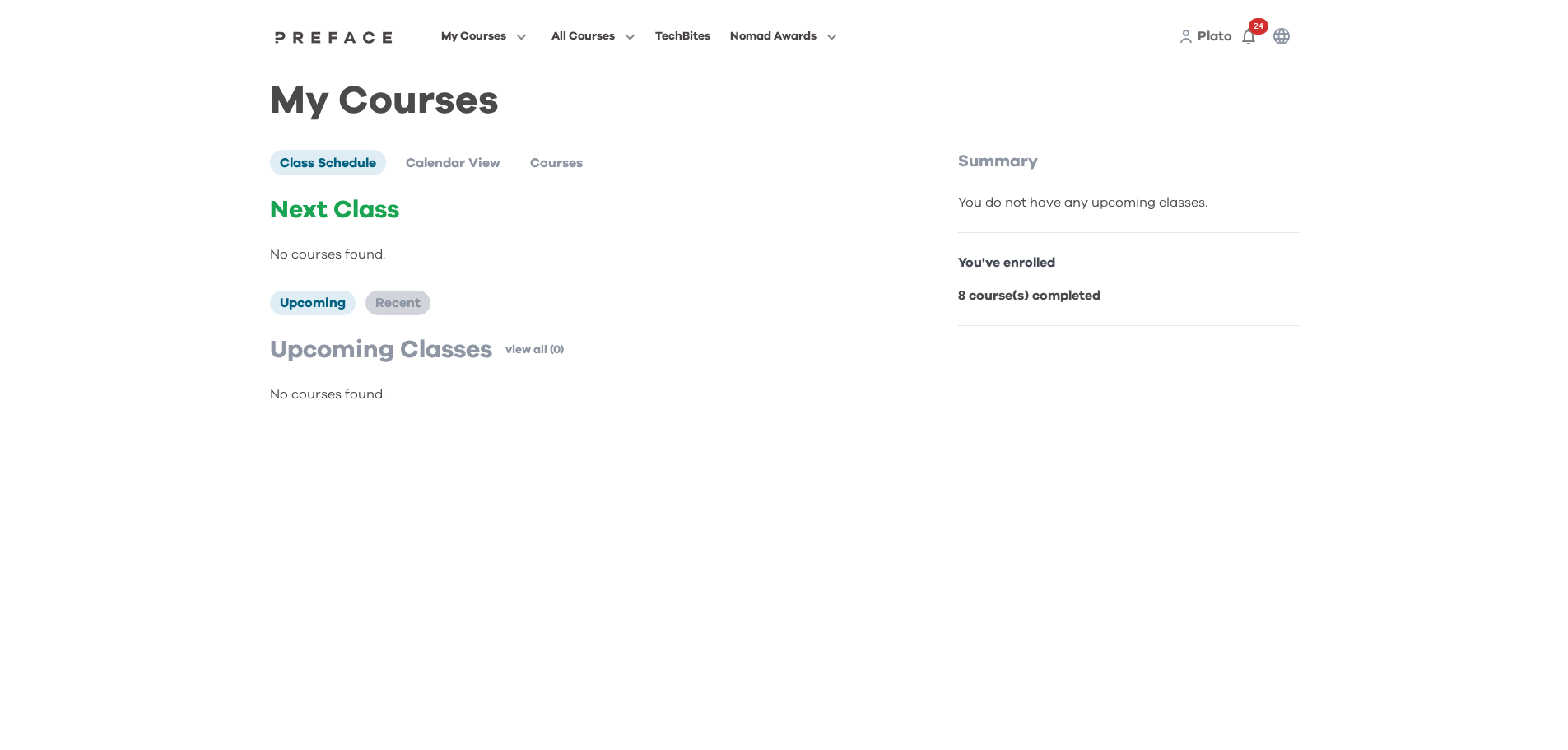
click at [402, 306] on span "Recent" at bounding box center [398, 303] width 45 height 13
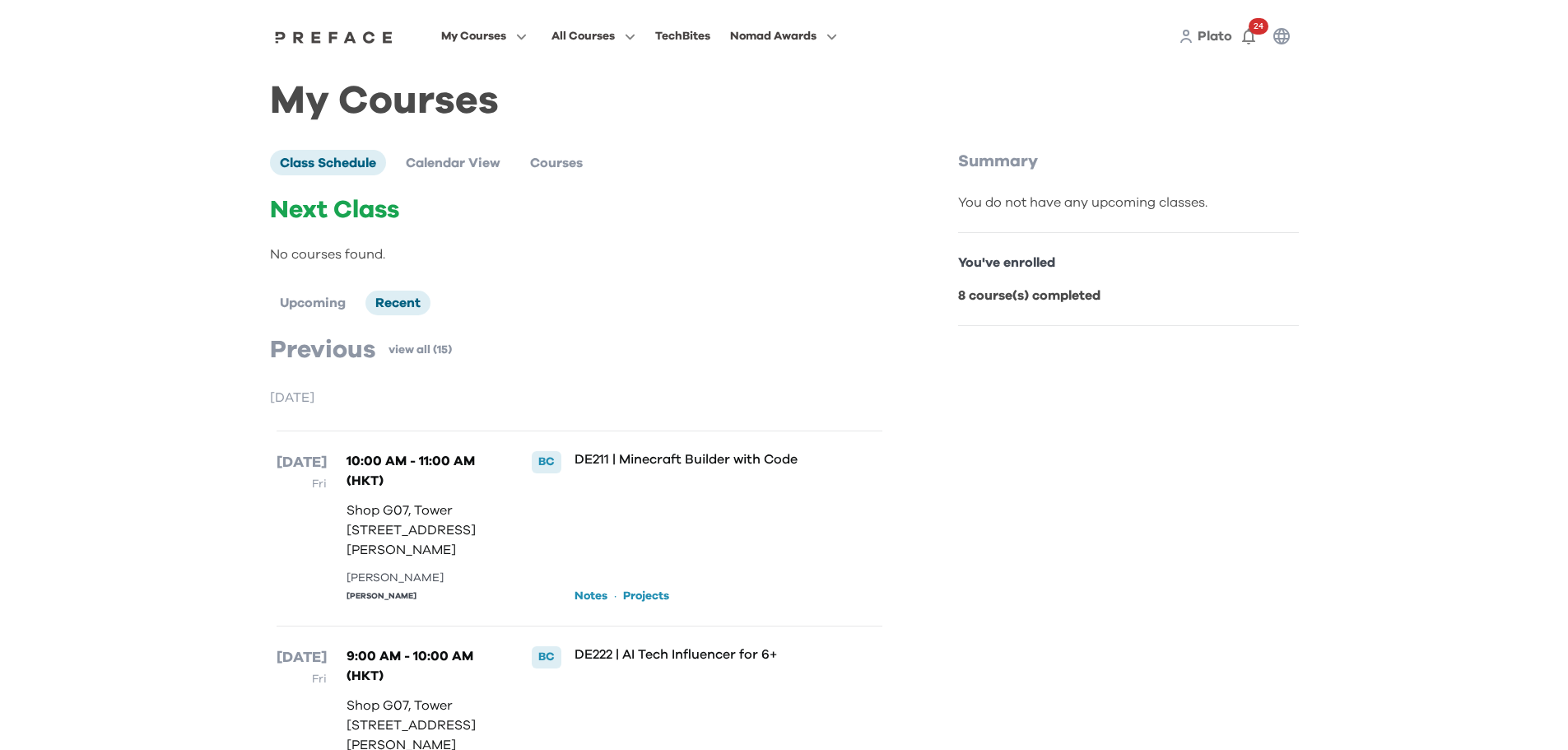
scroll to position [329, 0]
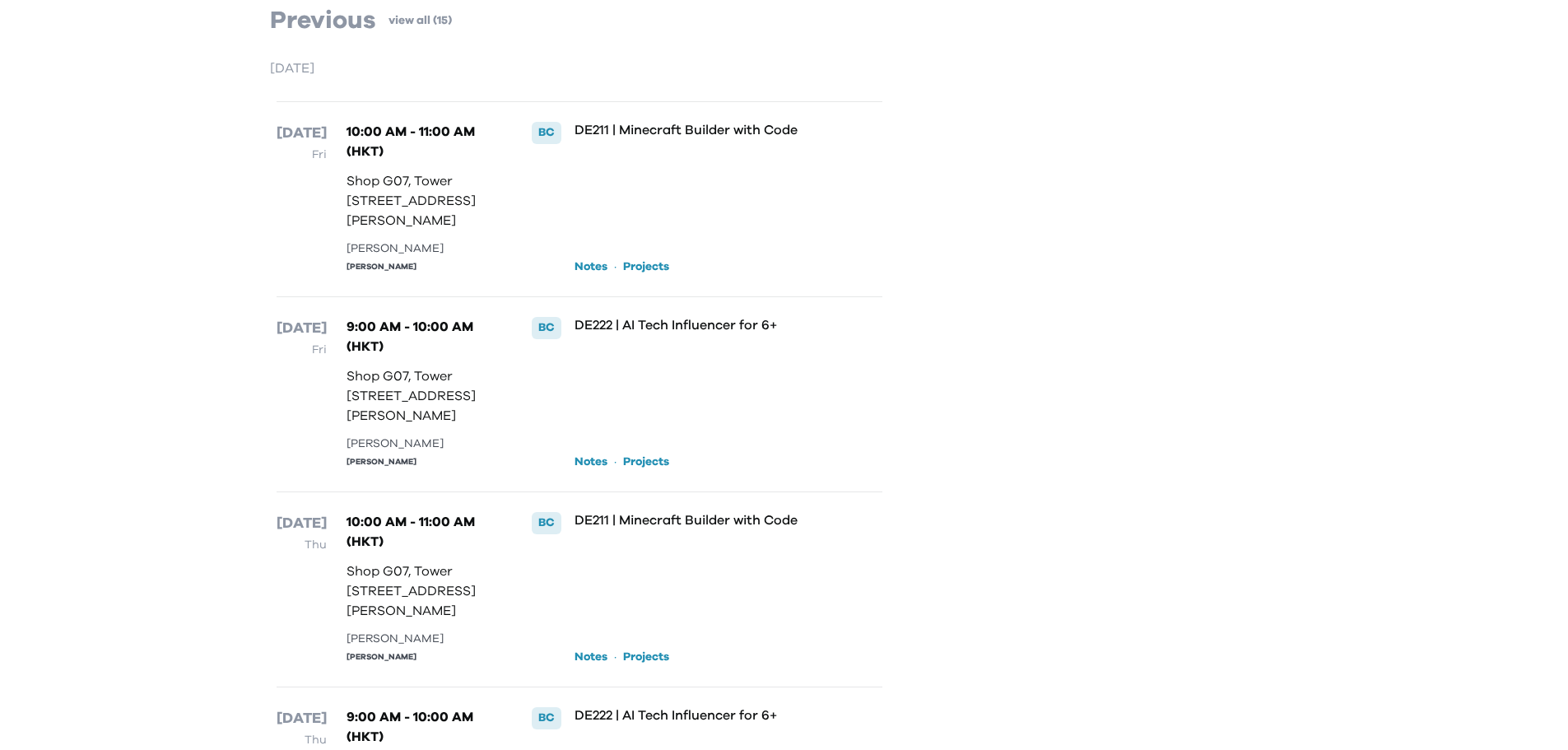
click at [597, 275] on link "Notes" at bounding box center [591, 267] width 33 height 17
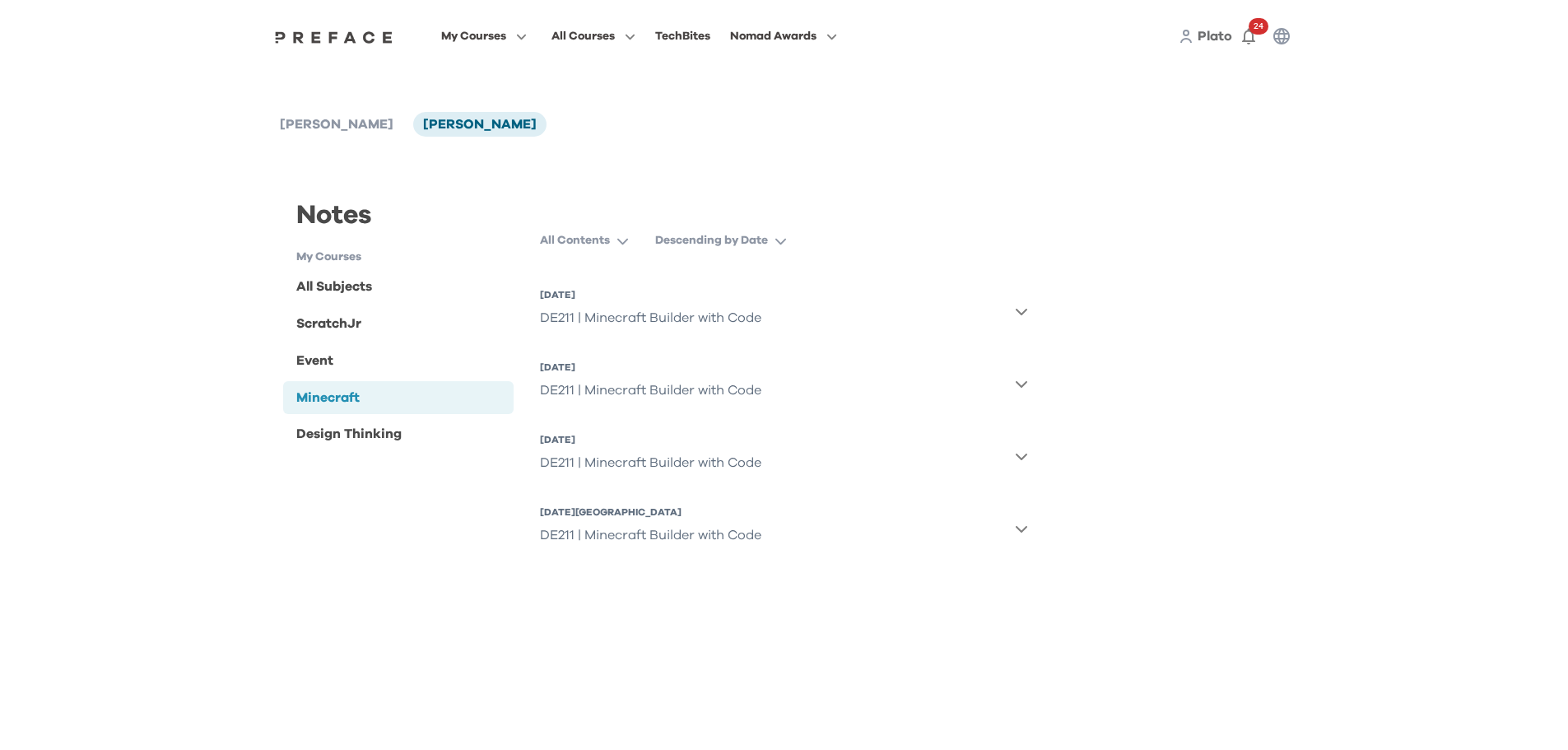
click at [1022, 453] on icon "button" at bounding box center [1022, 456] width 13 height 13
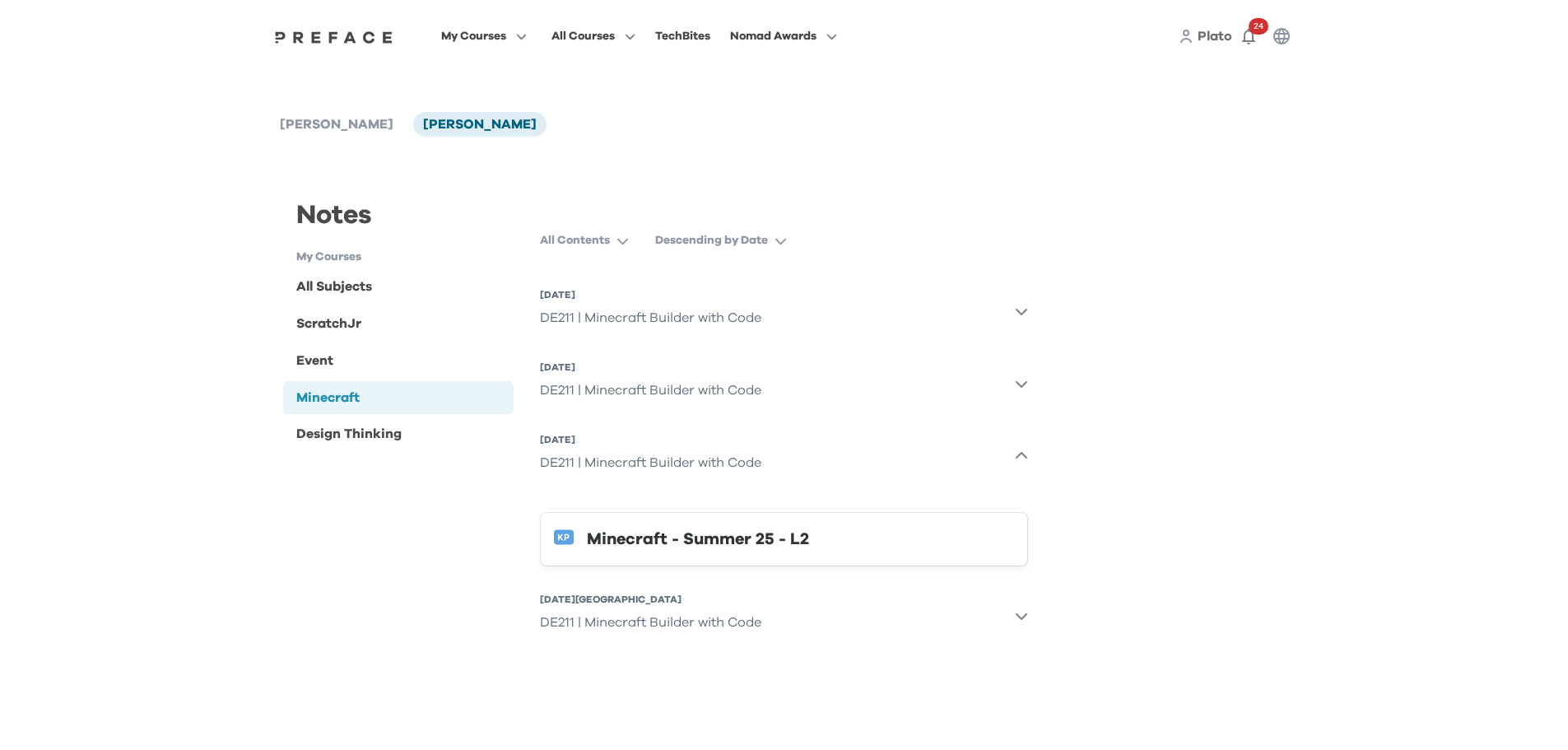
click at [714, 539] on div "Minecraft - Summer 25 - L2" at bounding box center [800, 539] width 427 height 27
click at [1024, 382] on icon "button" at bounding box center [1022, 384] width 13 height 13
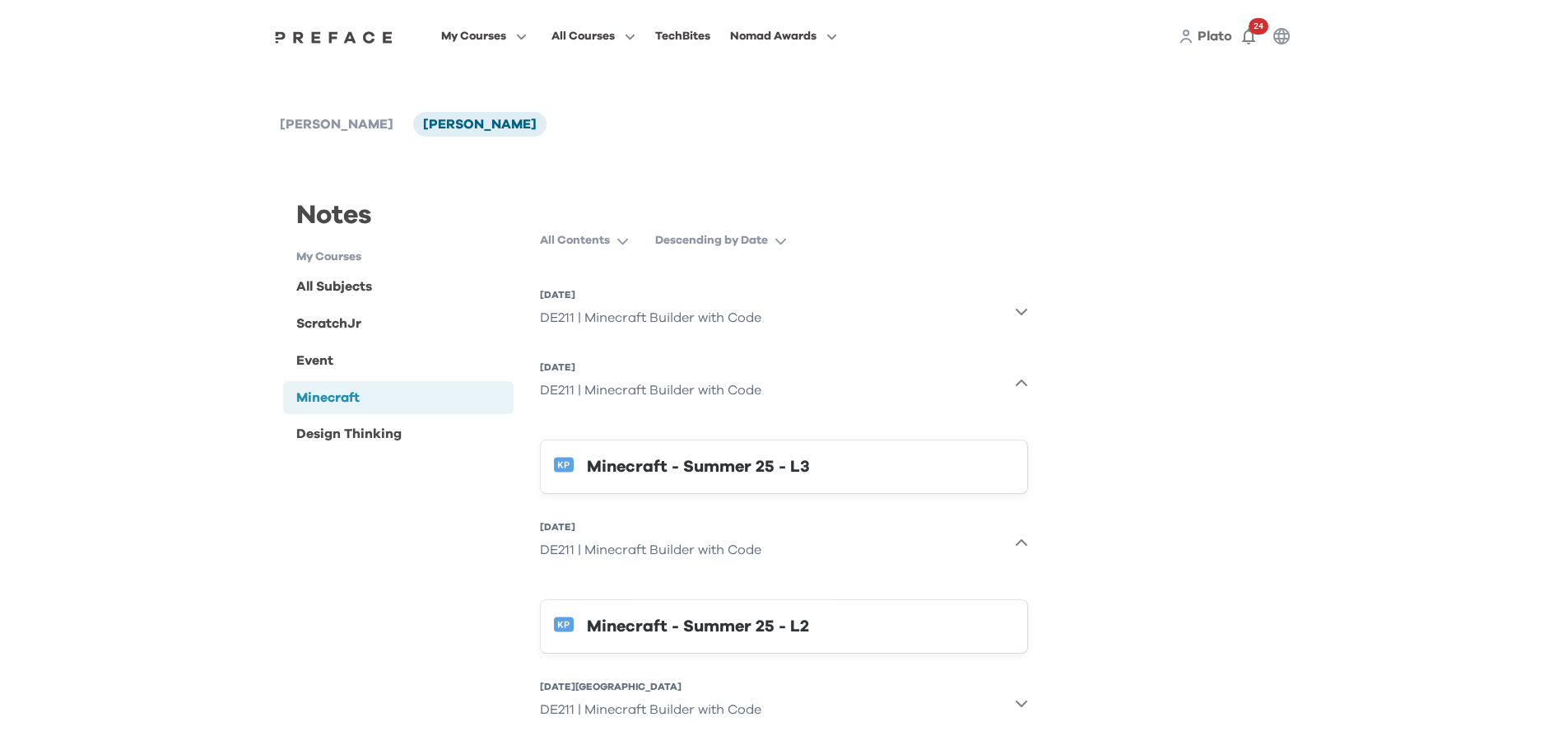
click at [1012, 317] on button "[DATE] DE211 | Minecraft Builder with Code" at bounding box center [784, 311] width 488 height 59
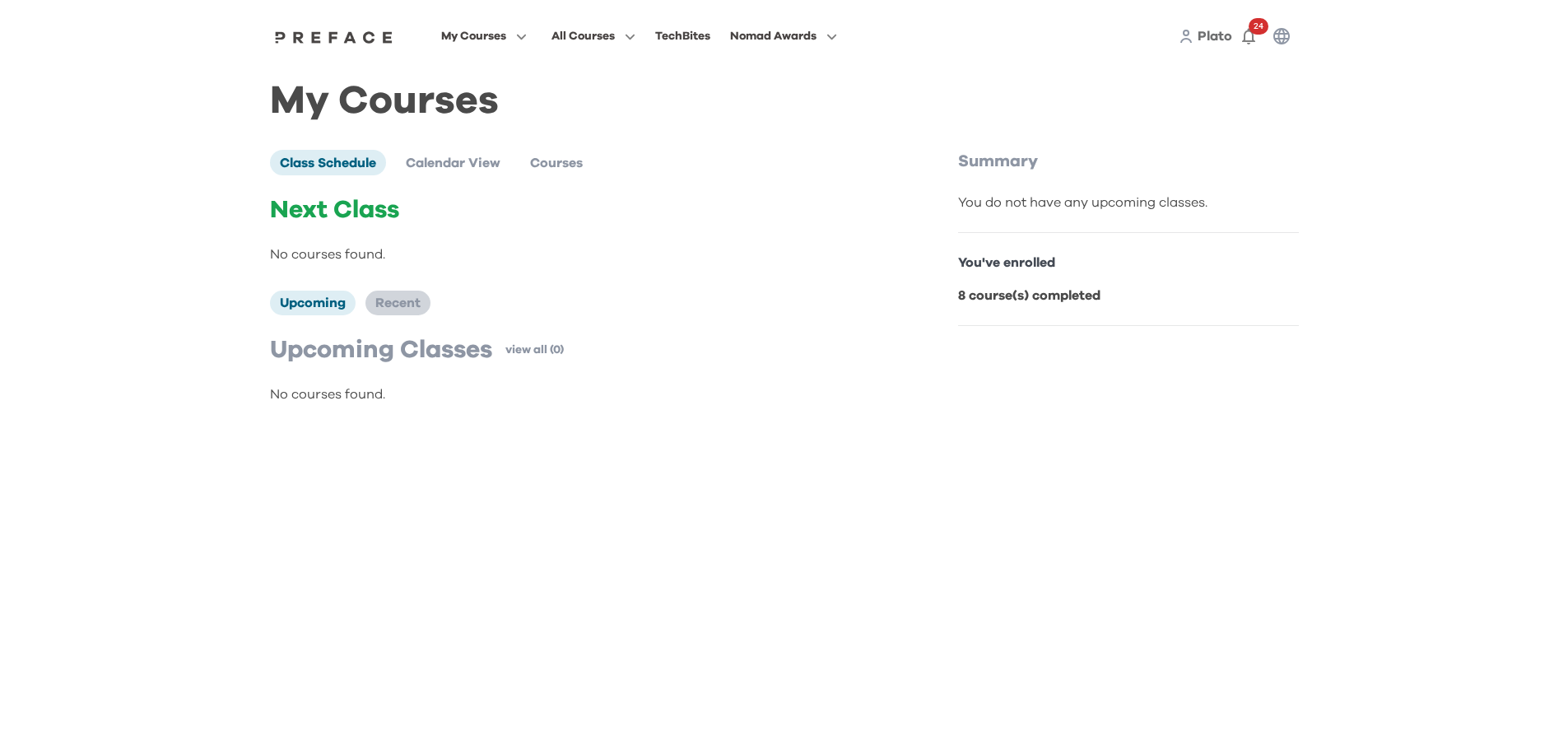
click at [414, 304] on span "Recent" at bounding box center [398, 303] width 45 height 13
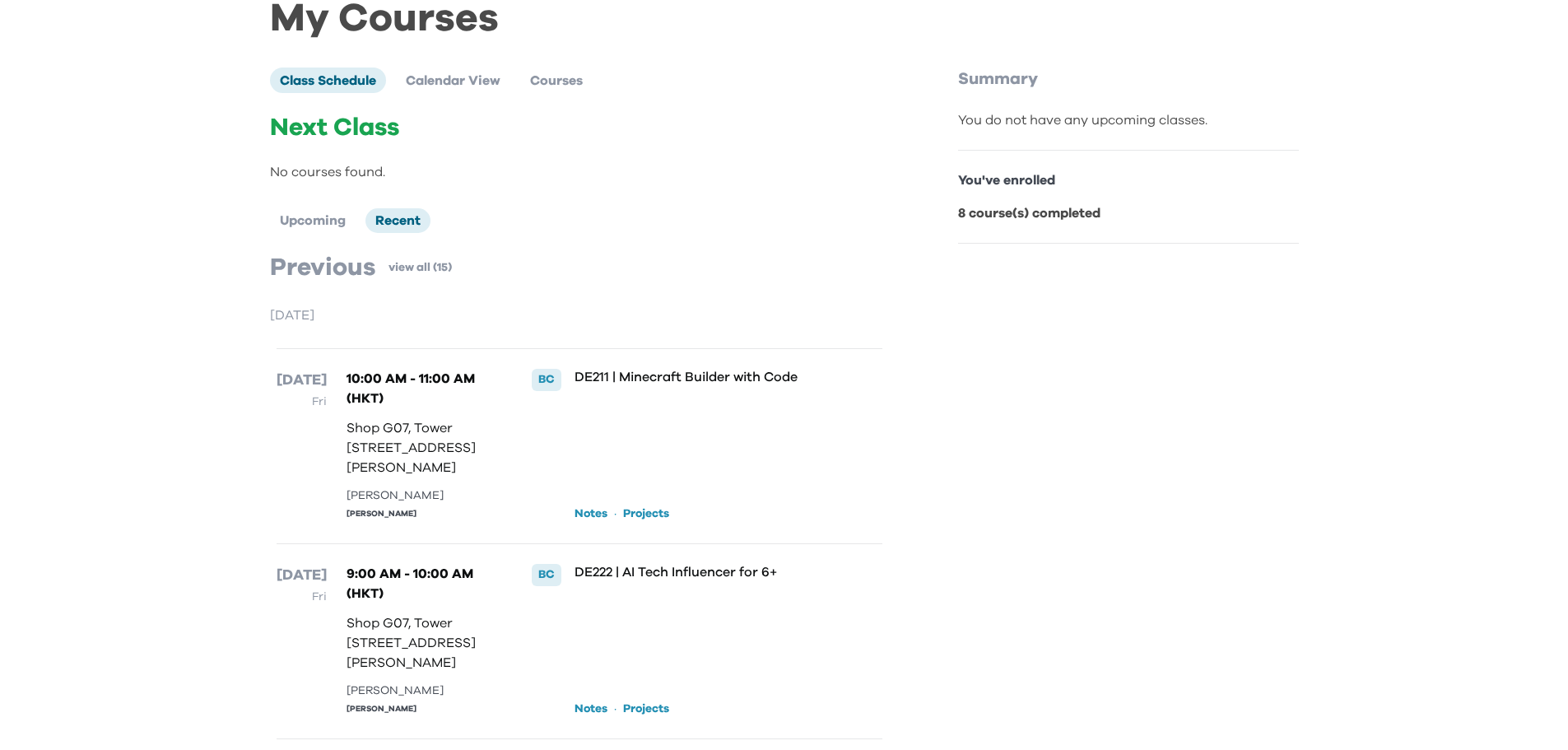
scroll to position [165, 0]
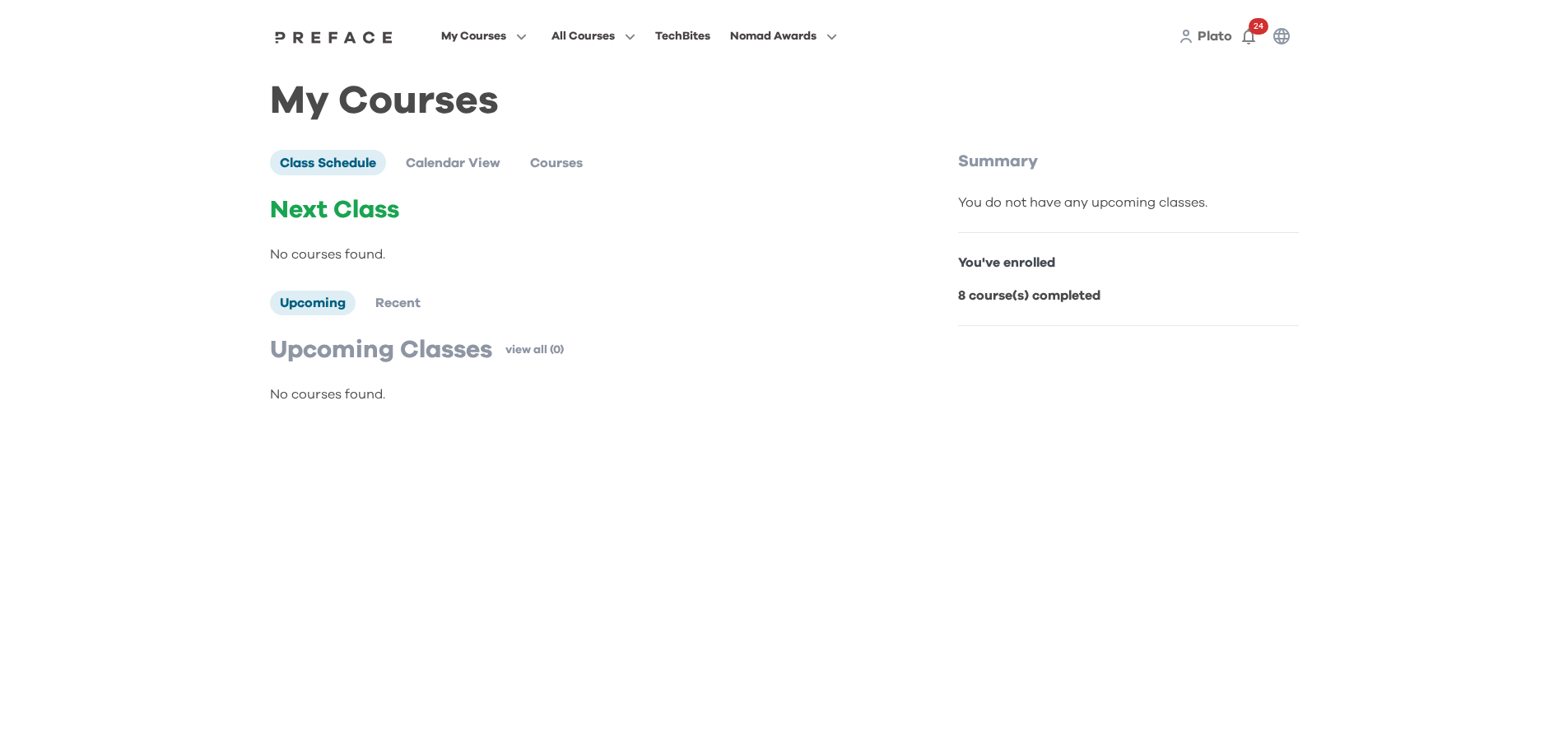
click at [480, 176] on div "Class Schedule Calendar View Courses Next Class No courses found. Upcoming Rece…" at bounding box center [612, 277] width 685 height 255
click at [480, 166] on span "Calendar View" at bounding box center [453, 163] width 95 height 13
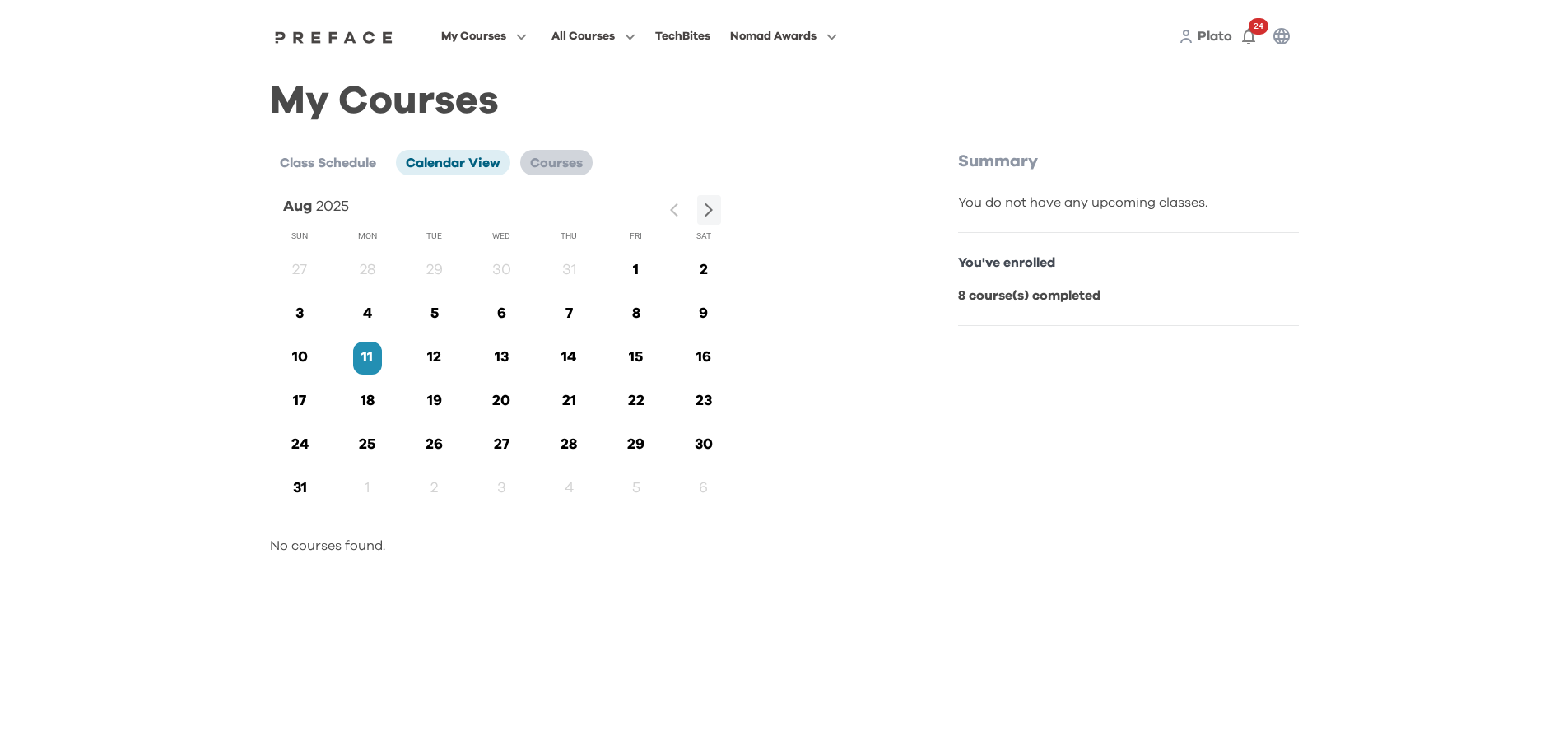
click at [562, 157] on span "Courses" at bounding box center [556, 163] width 53 height 13
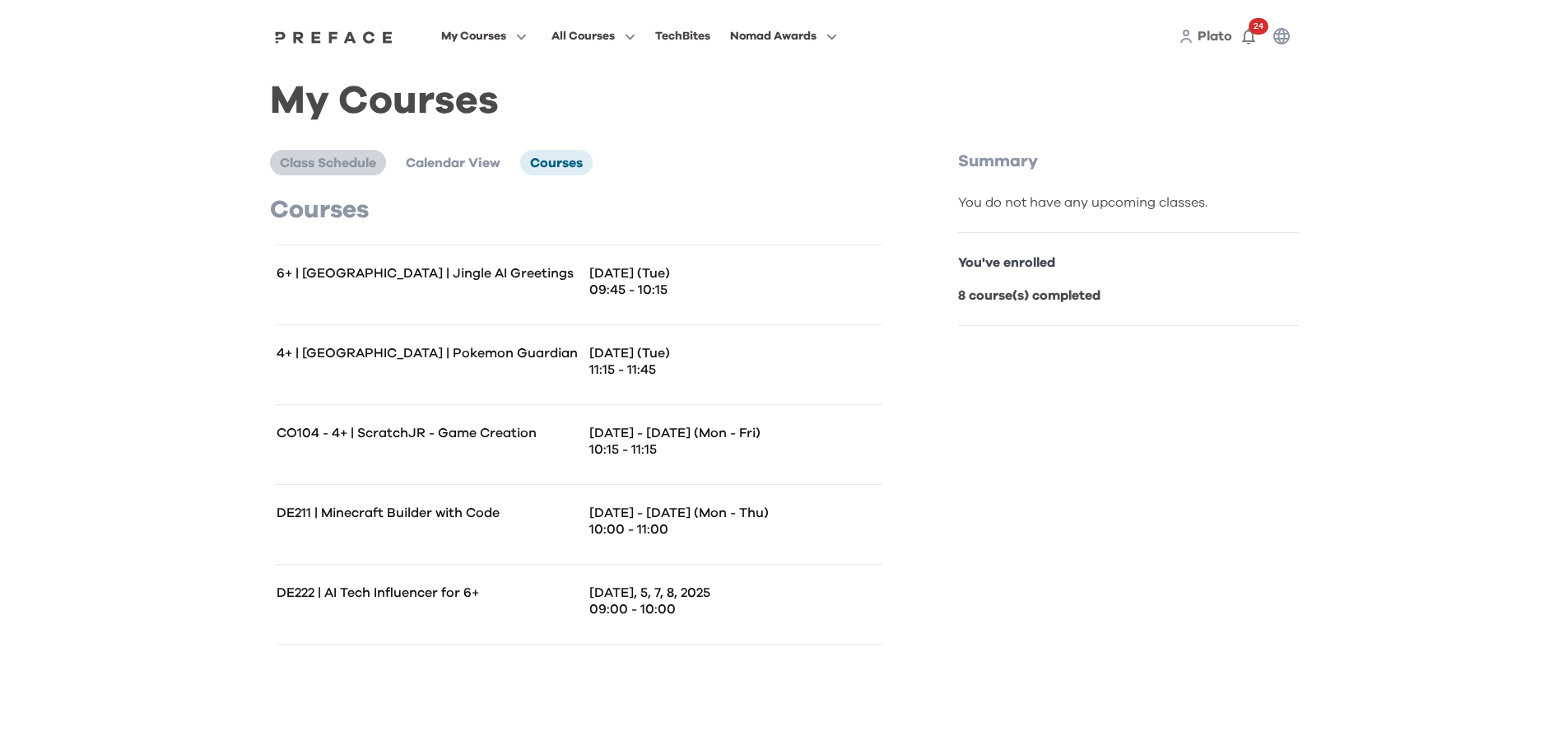
click at [348, 163] on span "Class Schedule" at bounding box center [327, 163] width 96 height 13
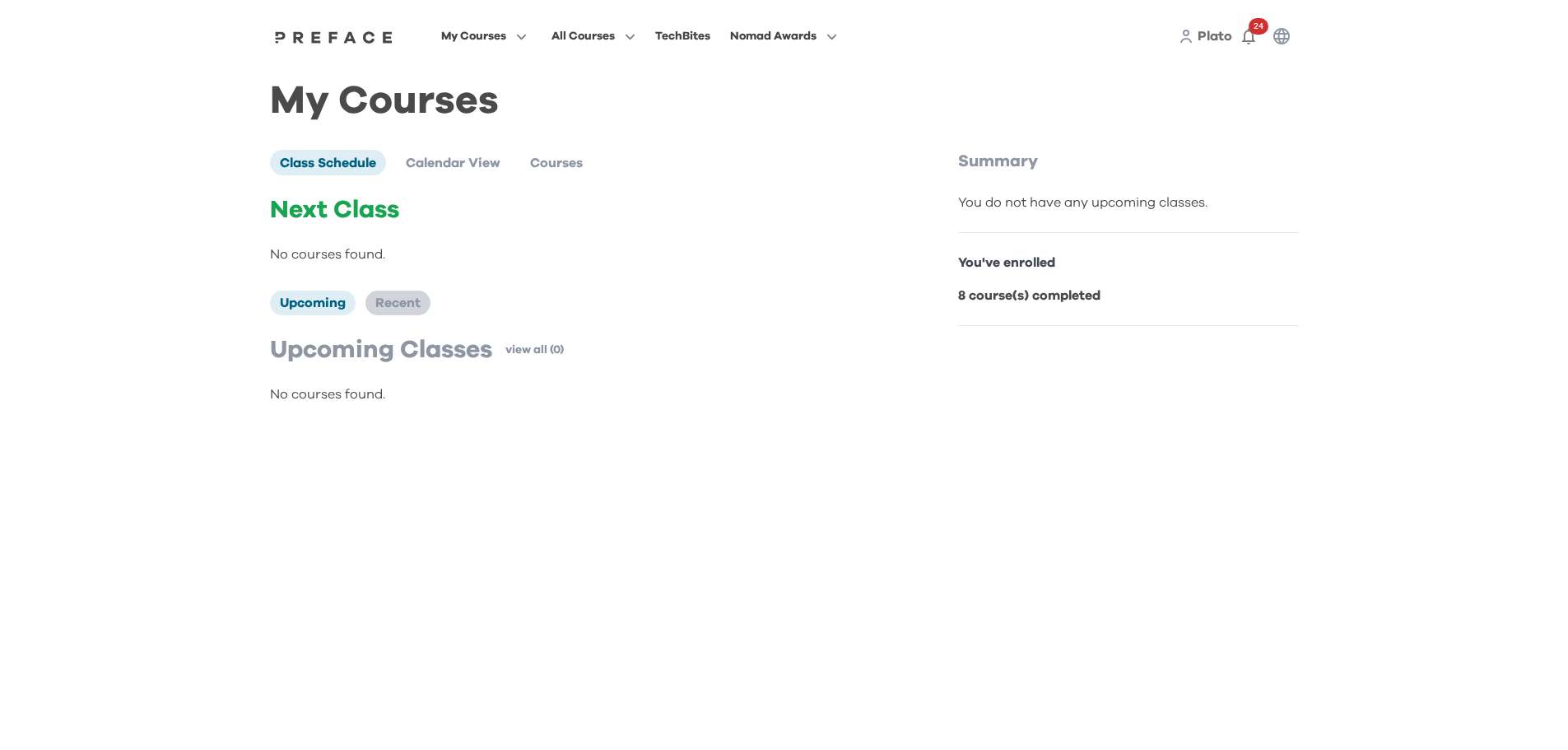
click at [420, 302] on span "Recent" at bounding box center [398, 303] width 45 height 13
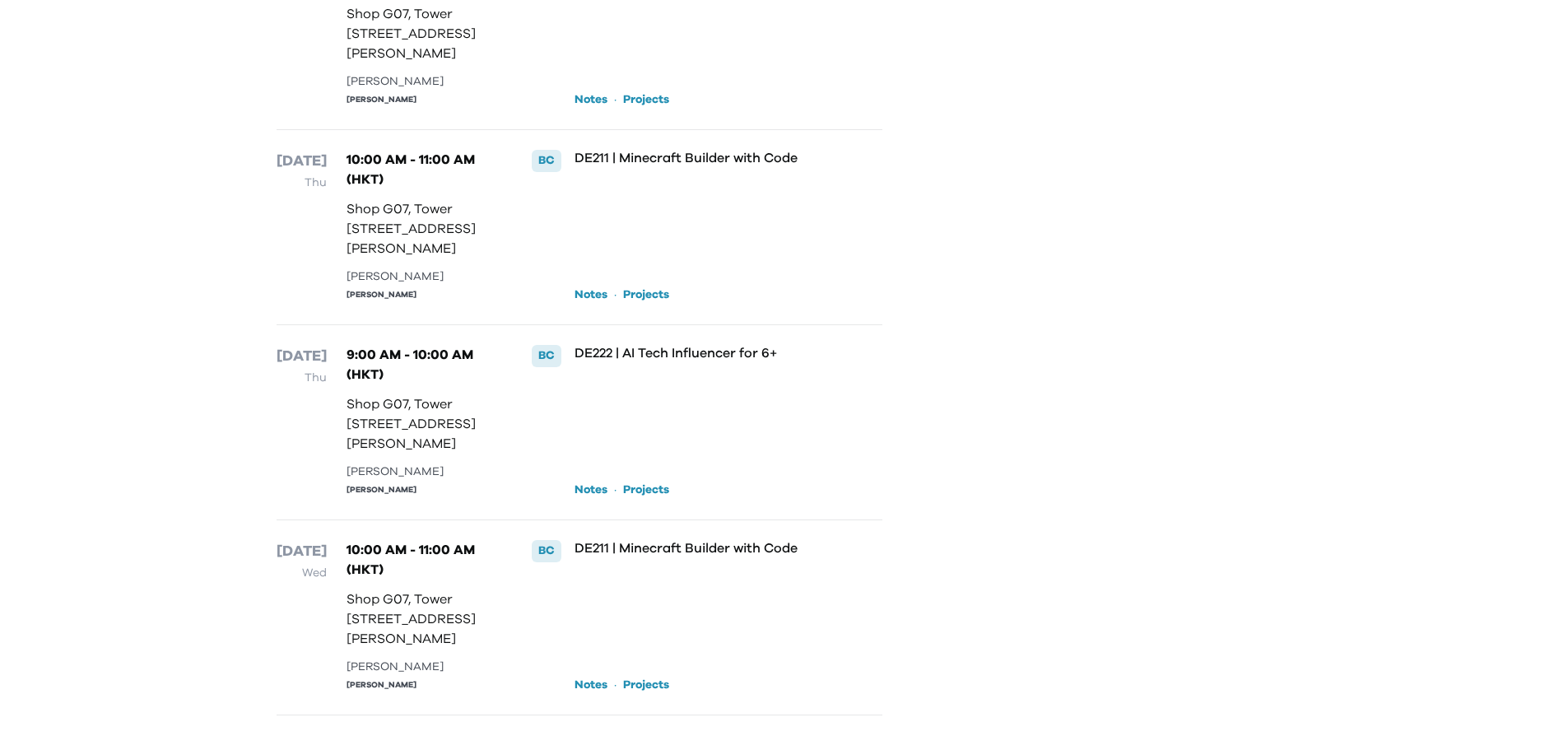
scroll to position [478, 0]
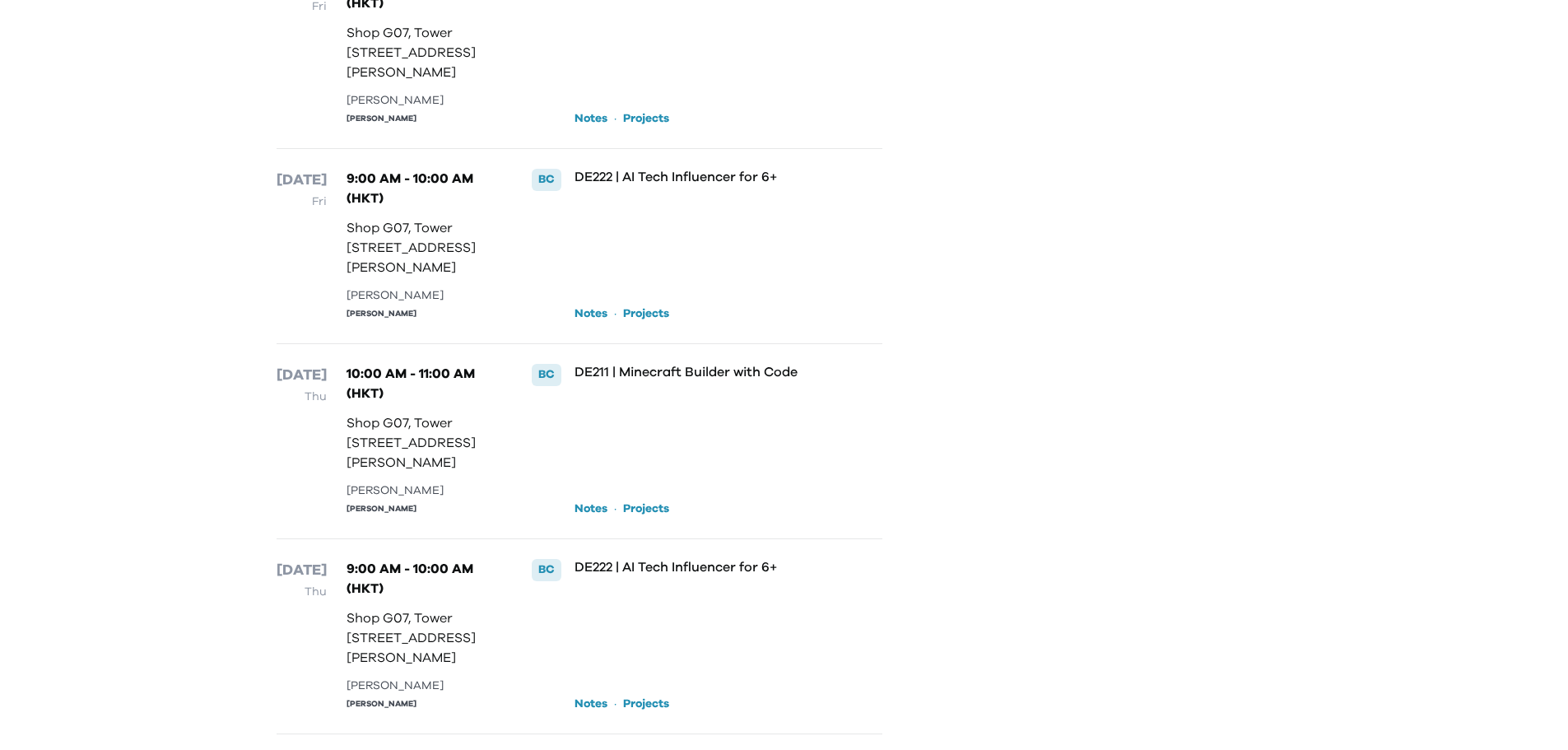
click at [656, 322] on link "Projects" at bounding box center [647, 314] width 46 height 17
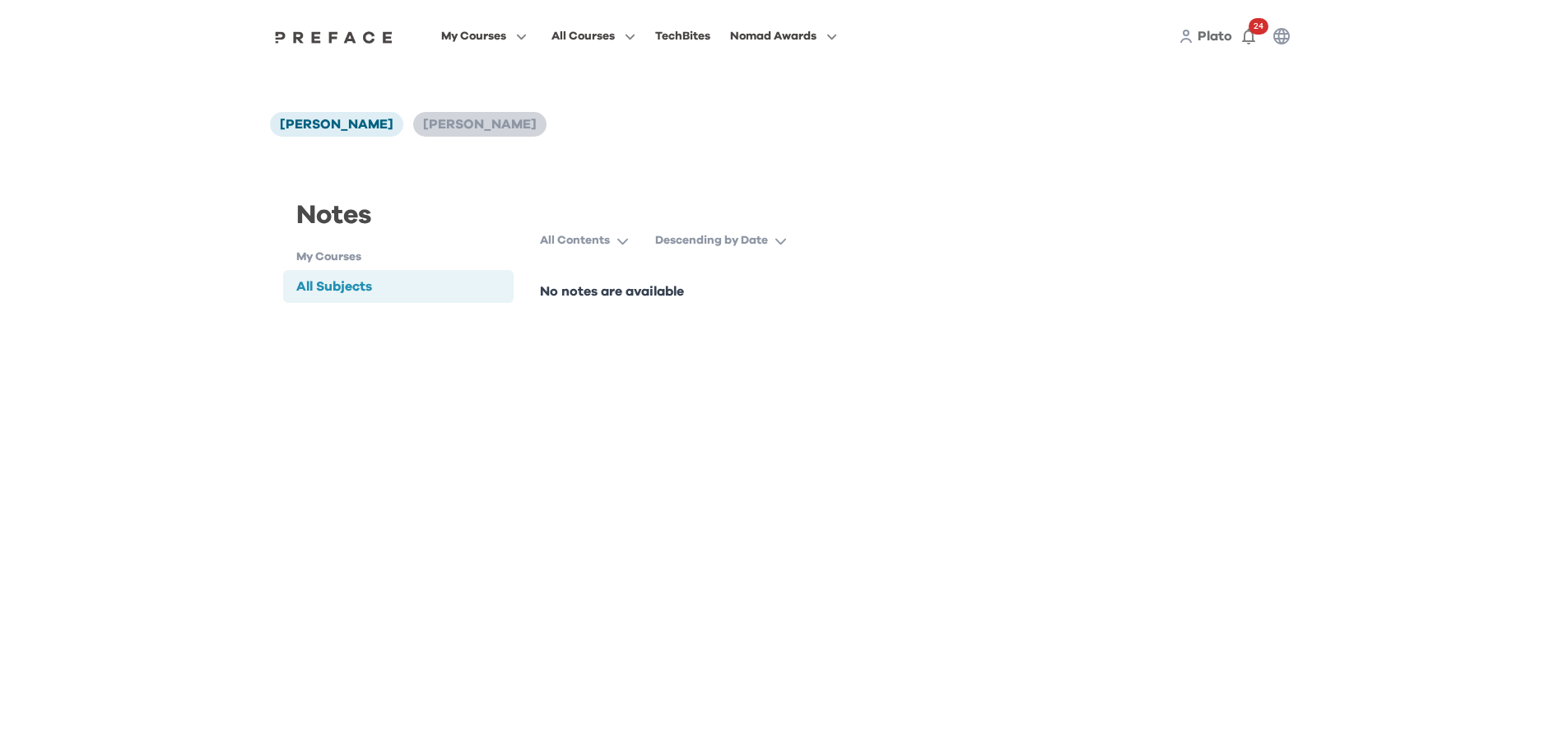
click at [423, 129] on span "[PERSON_NAME]" at bounding box center [480, 125] width 113 height 13
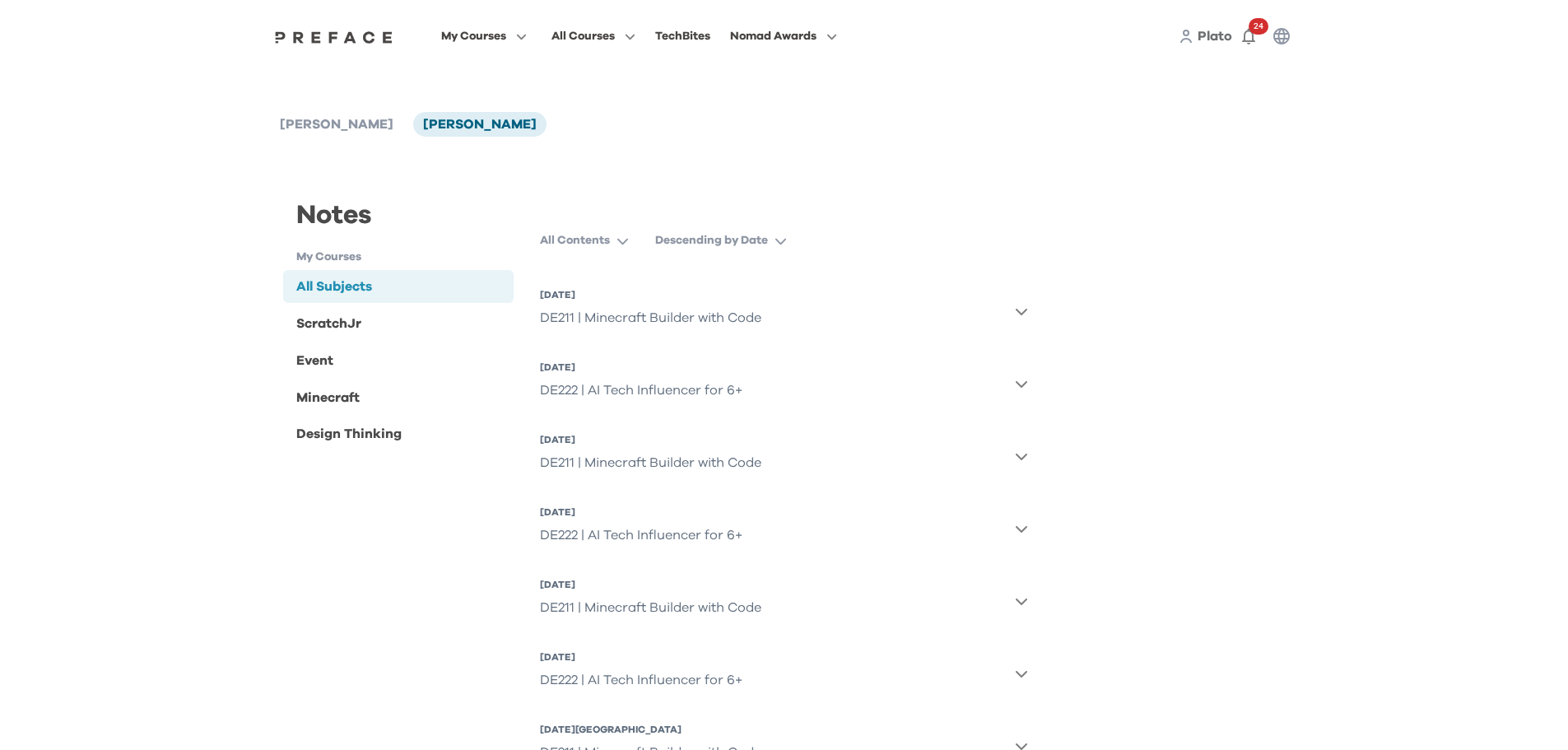
click at [1022, 382] on icon "button" at bounding box center [1022, 384] width 13 height 13
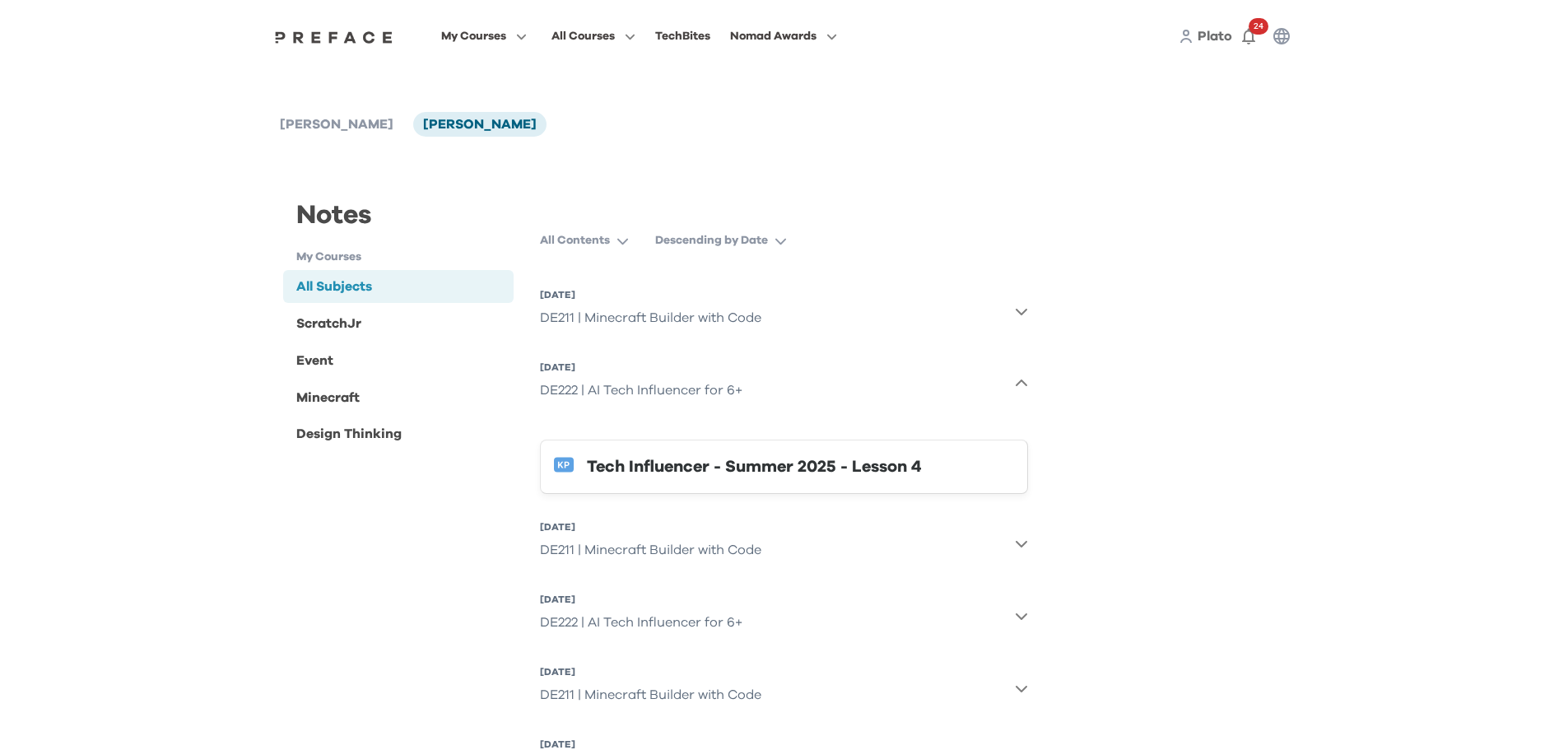
click at [739, 466] on div "Tech Influencer - Summer 2025 - Lesson 4" at bounding box center [800, 467] width 427 height 27
click at [457, 195] on span at bounding box center [484, 196] width 155 height 46
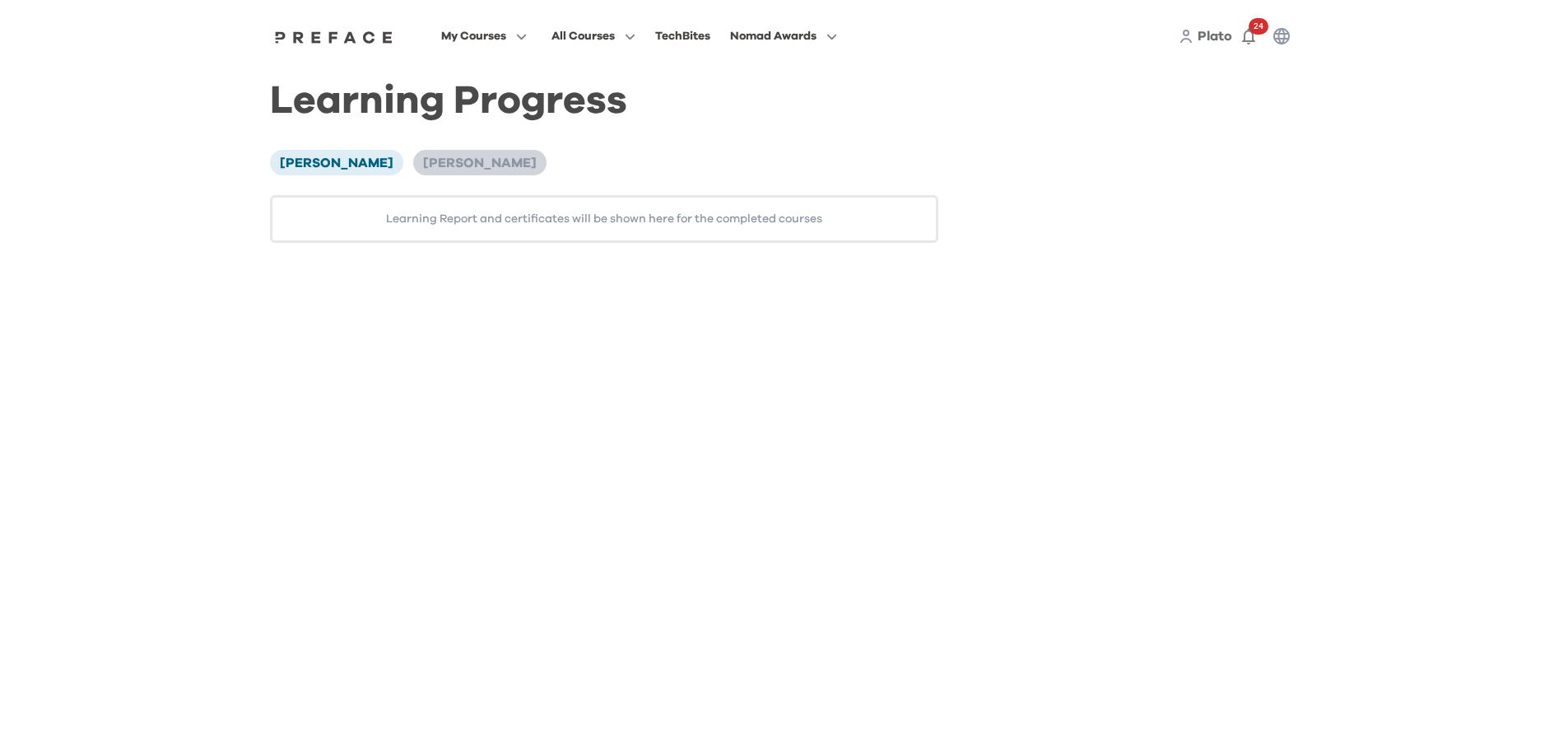
click at [434, 165] on span "[PERSON_NAME]" at bounding box center [480, 163] width 113 height 13
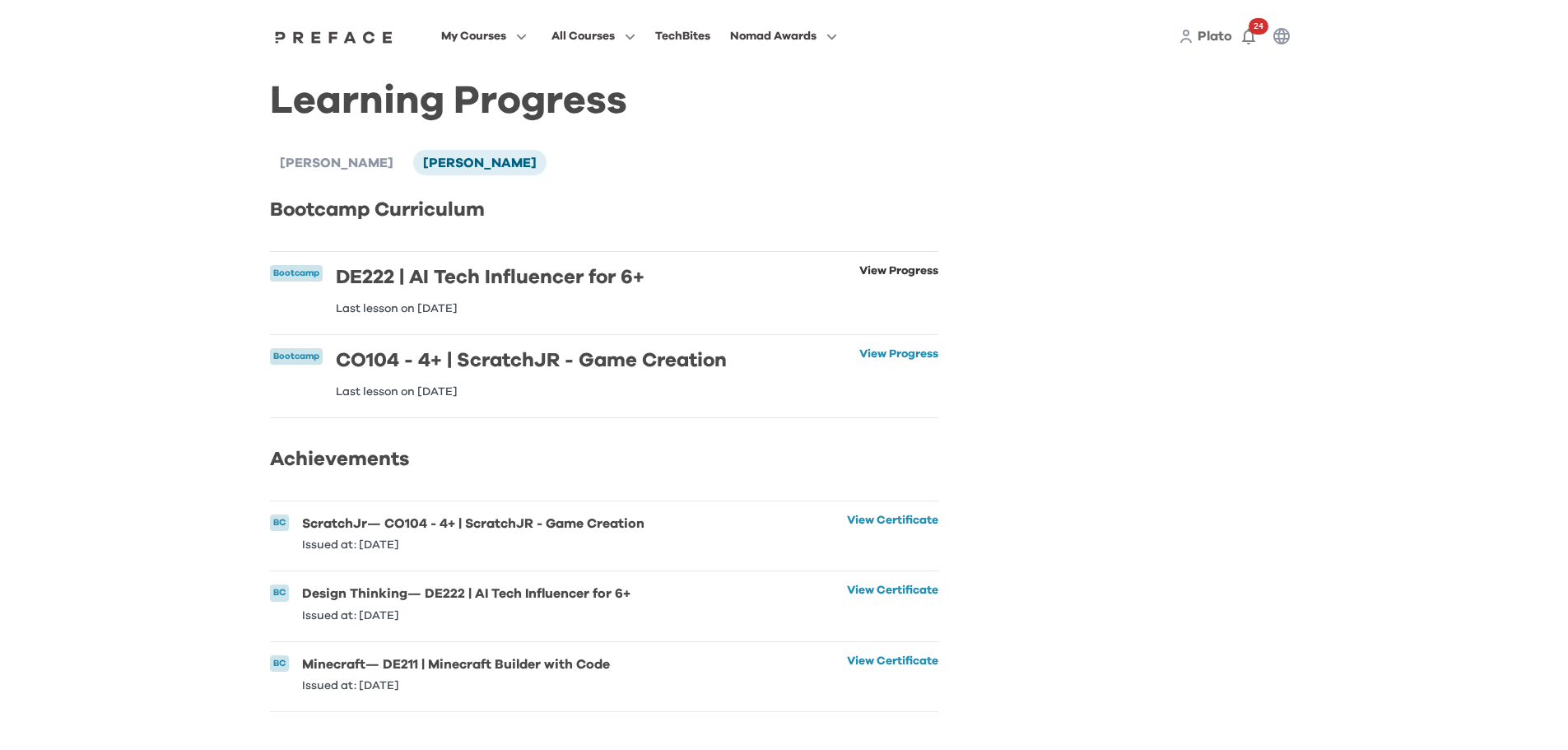
click at [865, 270] on link "View Progress" at bounding box center [899, 290] width 79 height 50
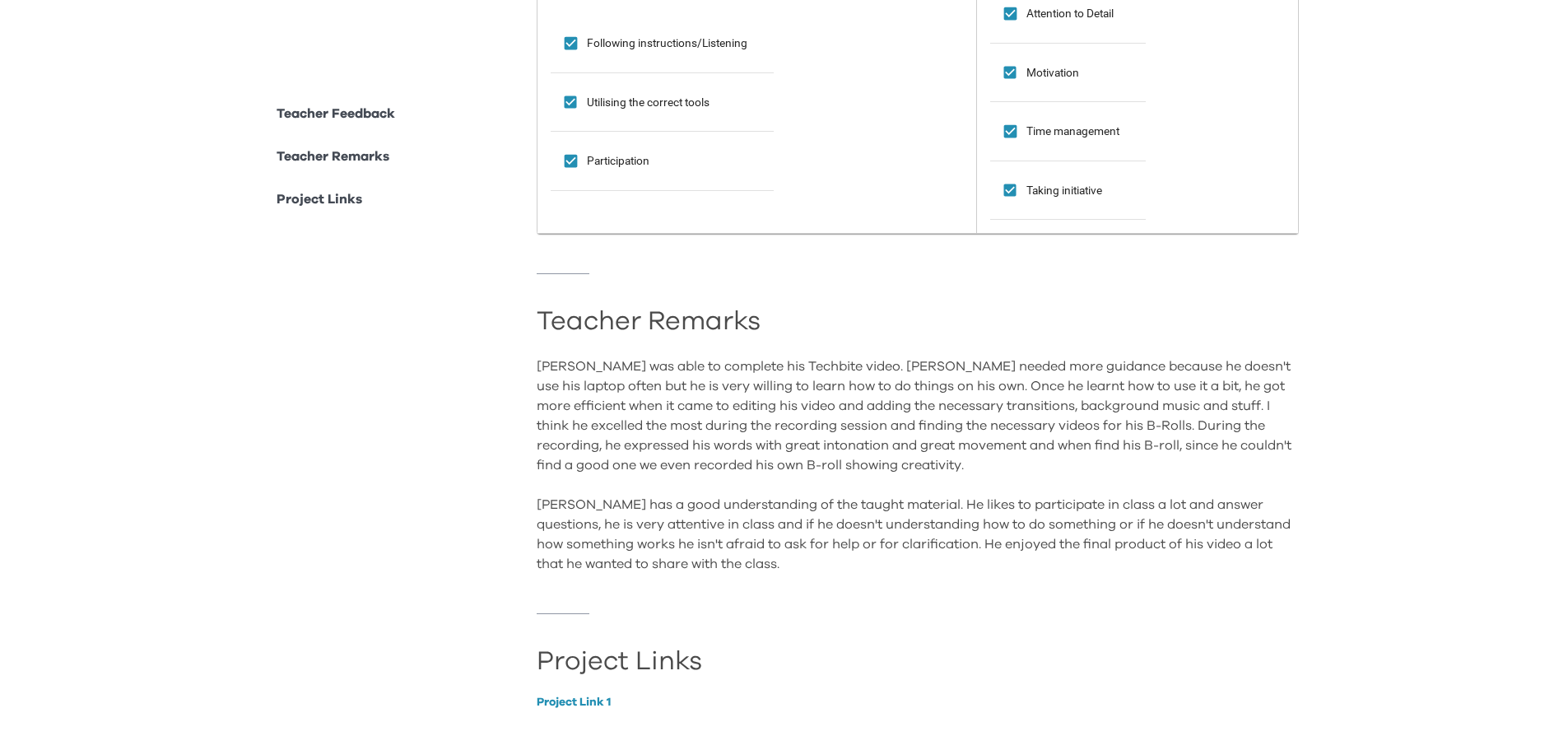
scroll to position [1394, 0]
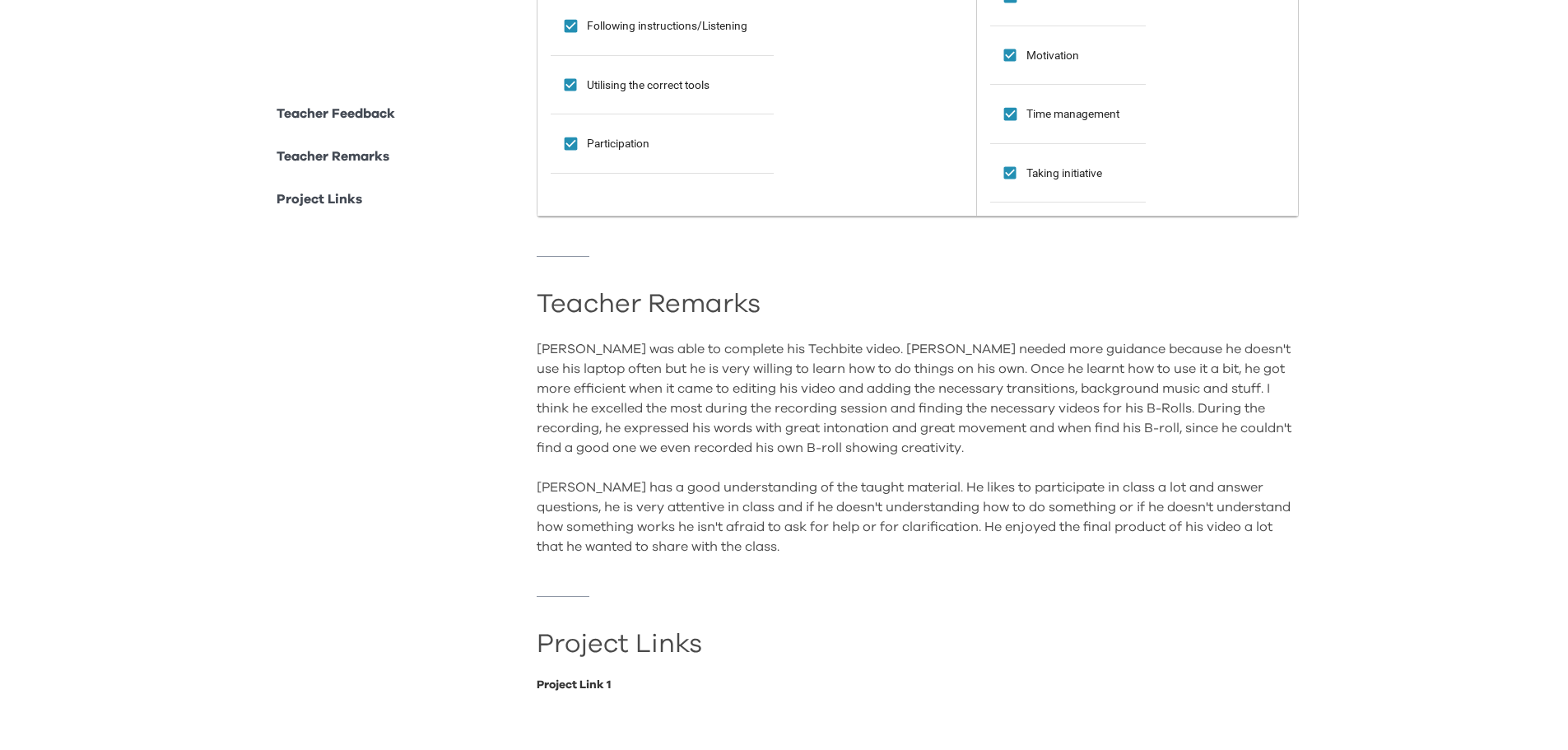
click at [577, 679] on link "Project Link 1" at bounding box center [918, 685] width 763 height 11
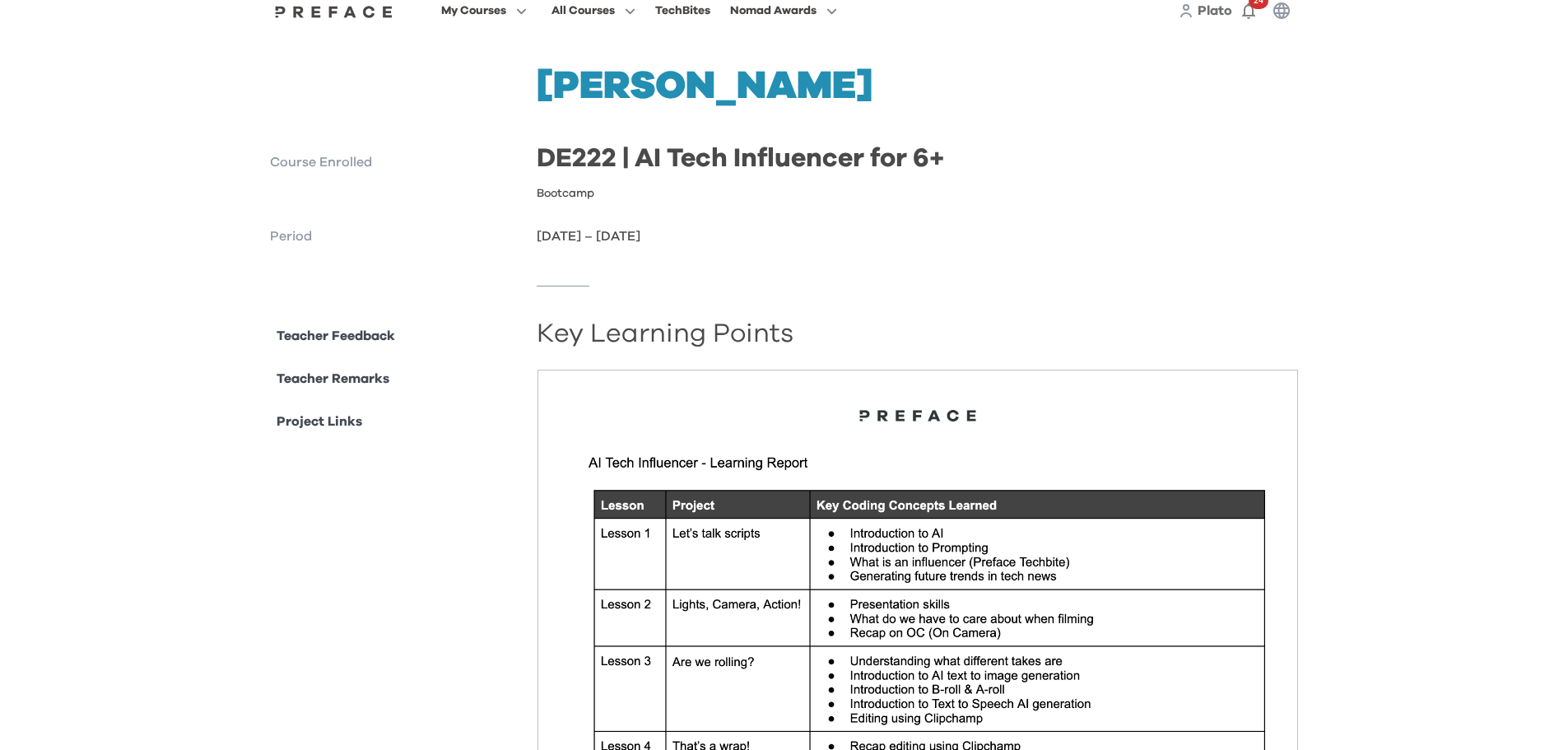
scroll to position [0, 0]
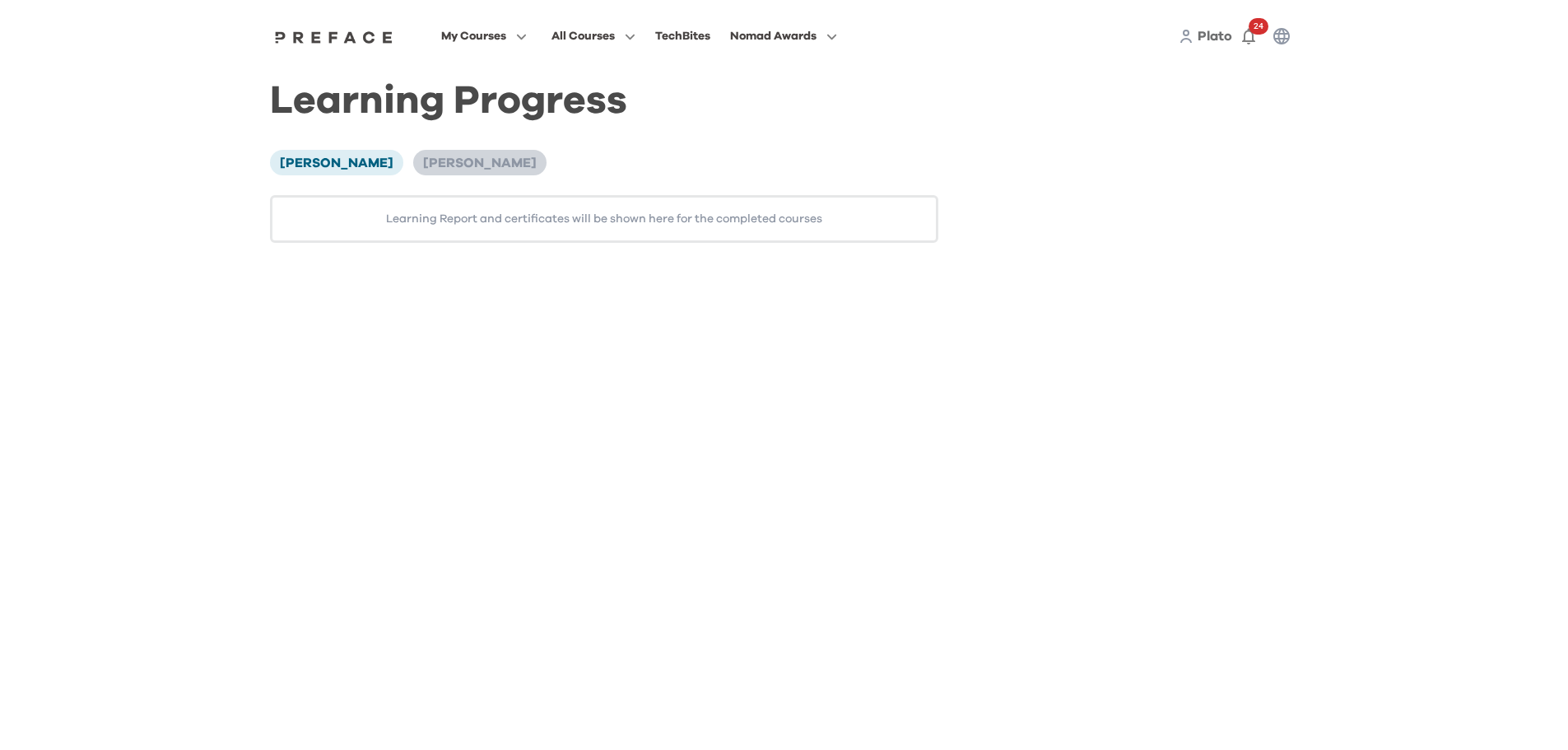
click at [423, 161] on span "[PERSON_NAME]" at bounding box center [480, 163] width 113 height 13
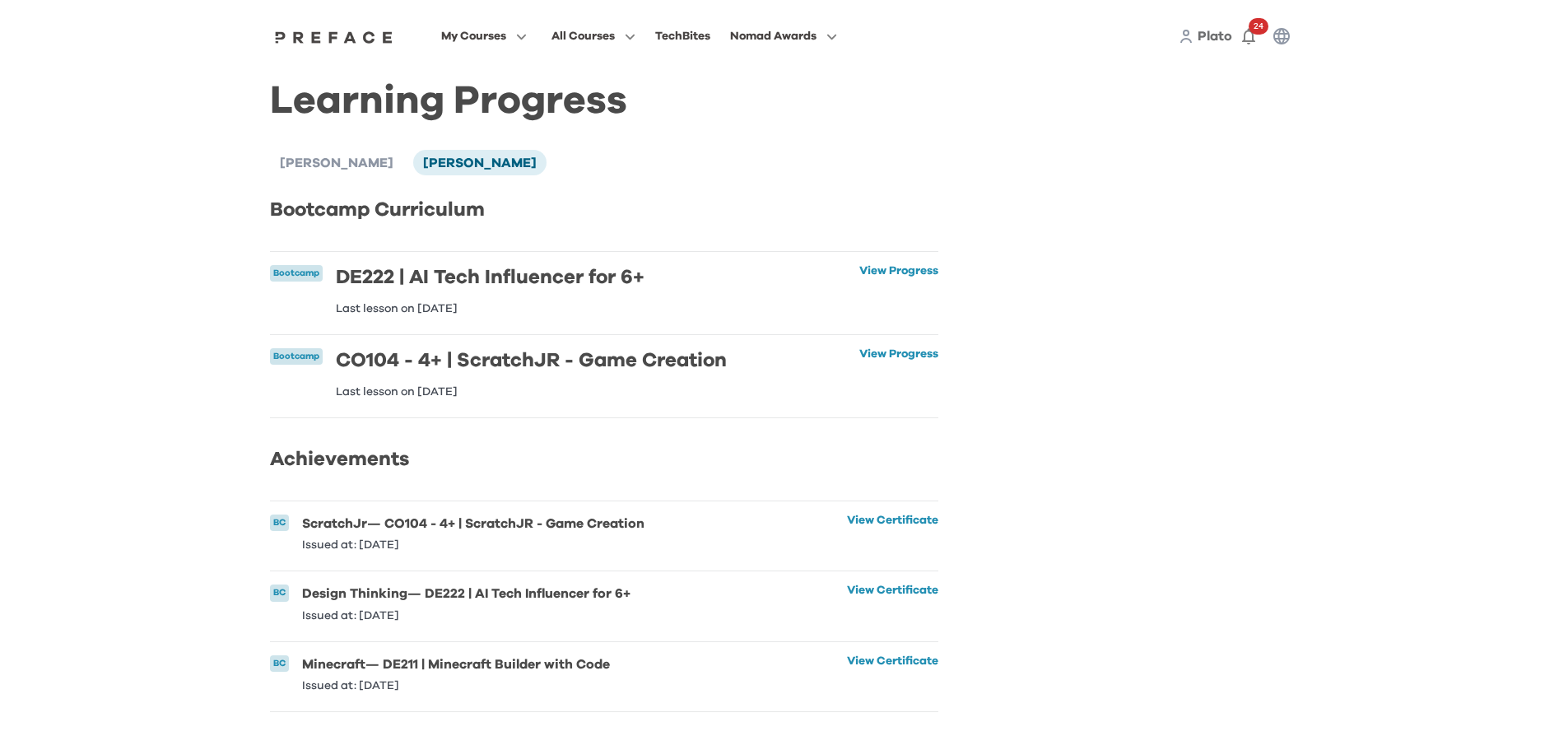
scroll to position [6, 0]
click at [875, 350] on link "View Progress" at bounding box center [899, 374] width 79 height 50
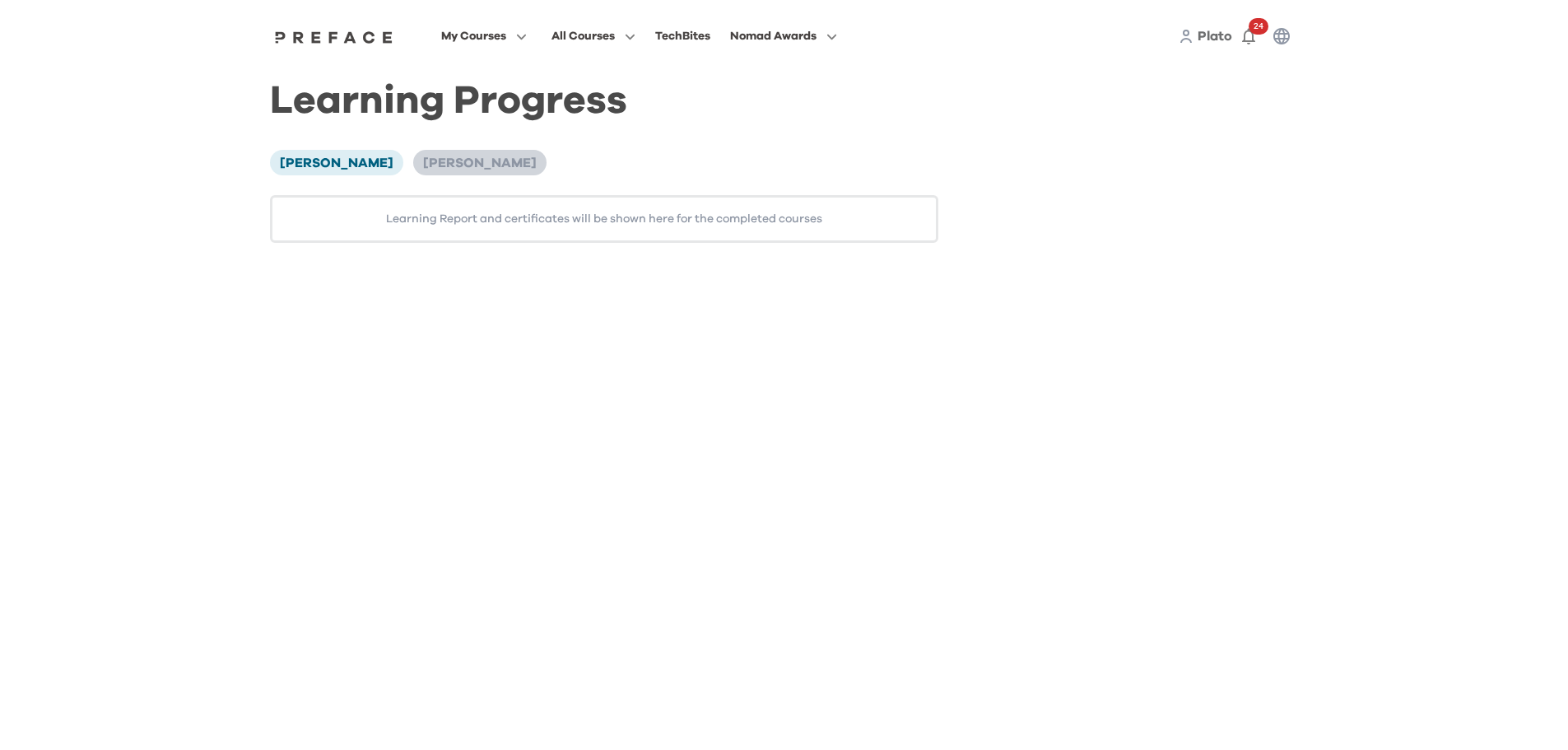
click at [426, 165] on span "[PERSON_NAME]" at bounding box center [480, 163] width 113 height 13
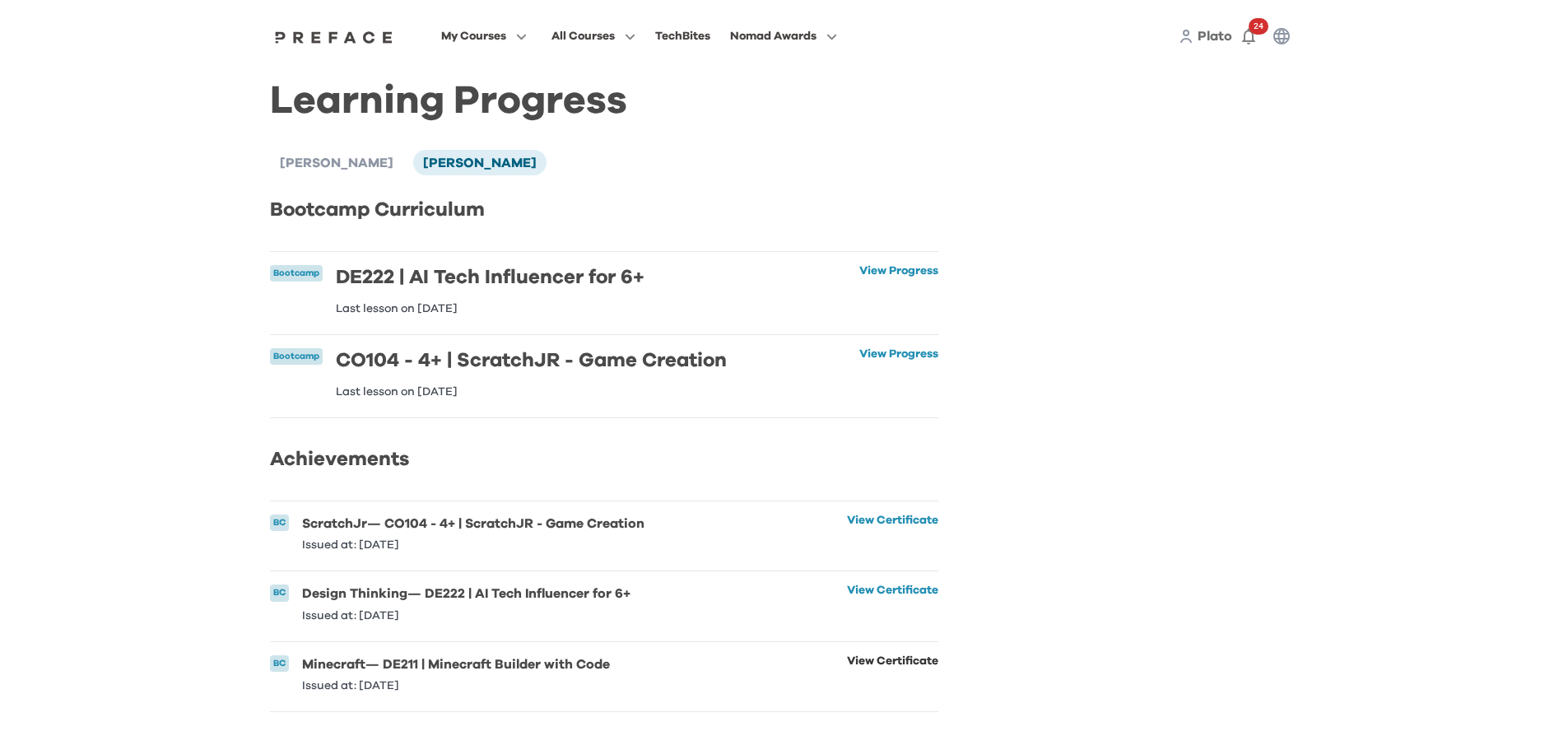
click at [868, 676] on link "View Certificate" at bounding box center [893, 673] width 91 height 36
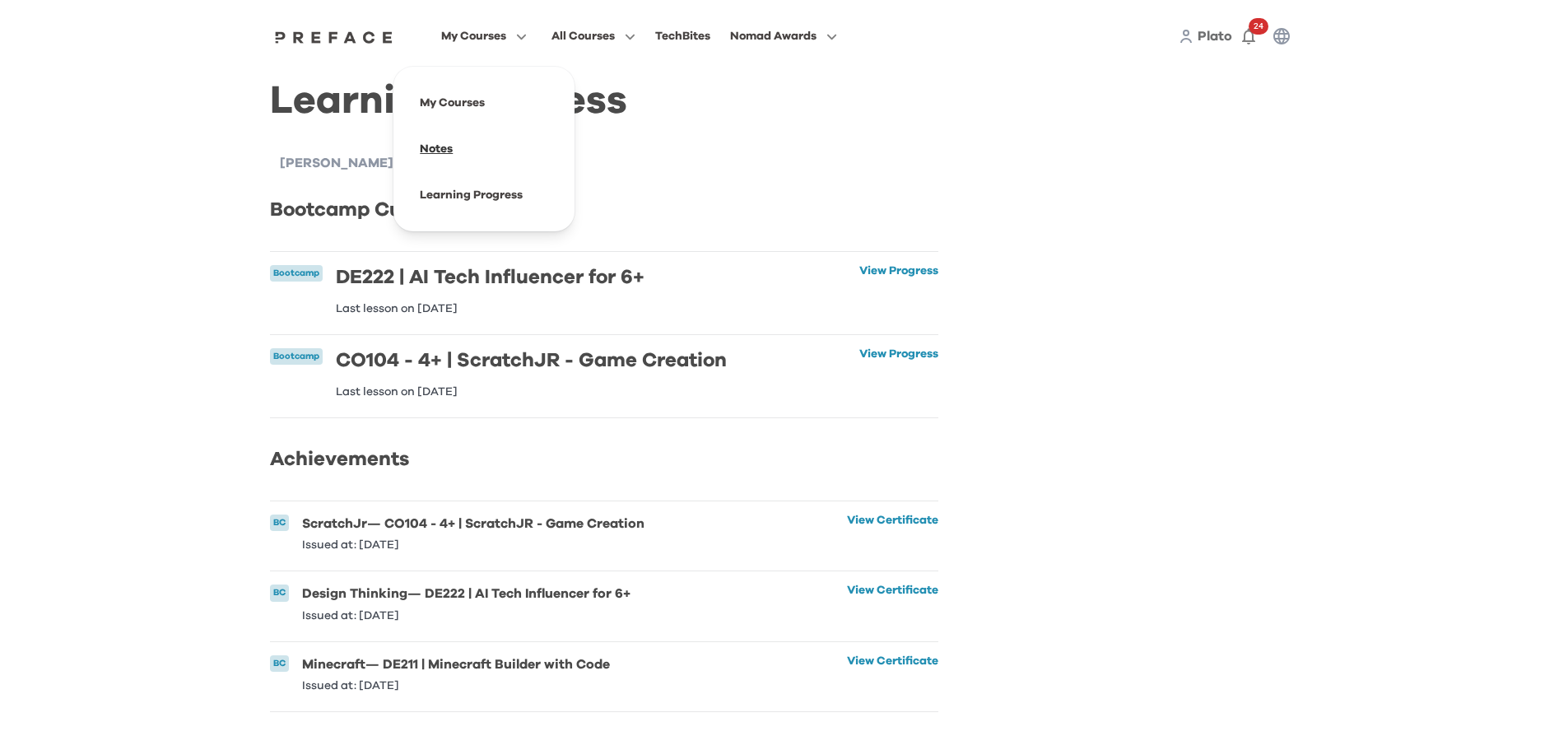
scroll to position [0, 0]
click at [467, 101] on span at bounding box center [484, 103] width 155 height 46
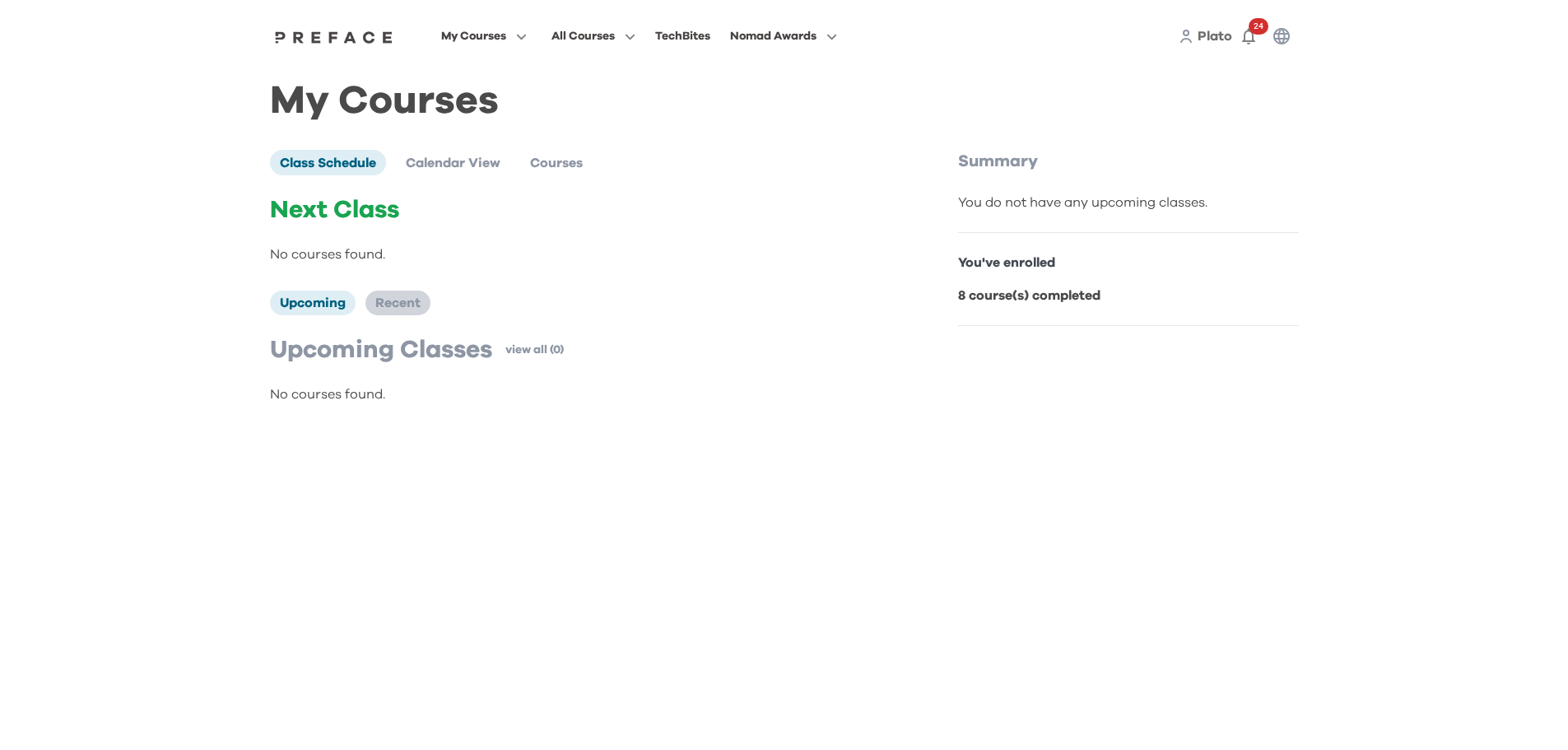
click at [406, 307] on span "Recent" at bounding box center [398, 303] width 45 height 13
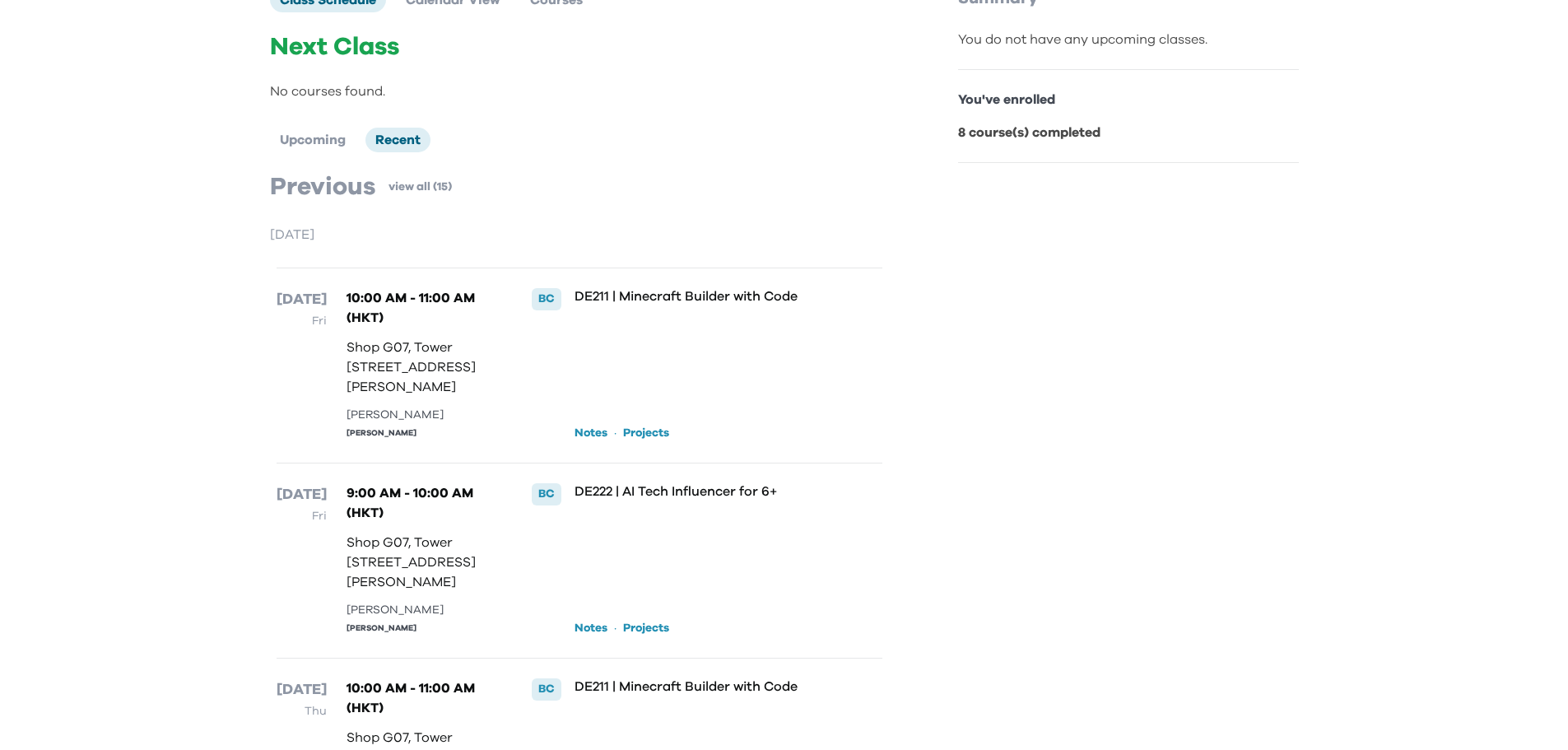
scroll to position [165, 0]
click at [579, 440] on link "Notes" at bounding box center [591, 432] width 33 height 17
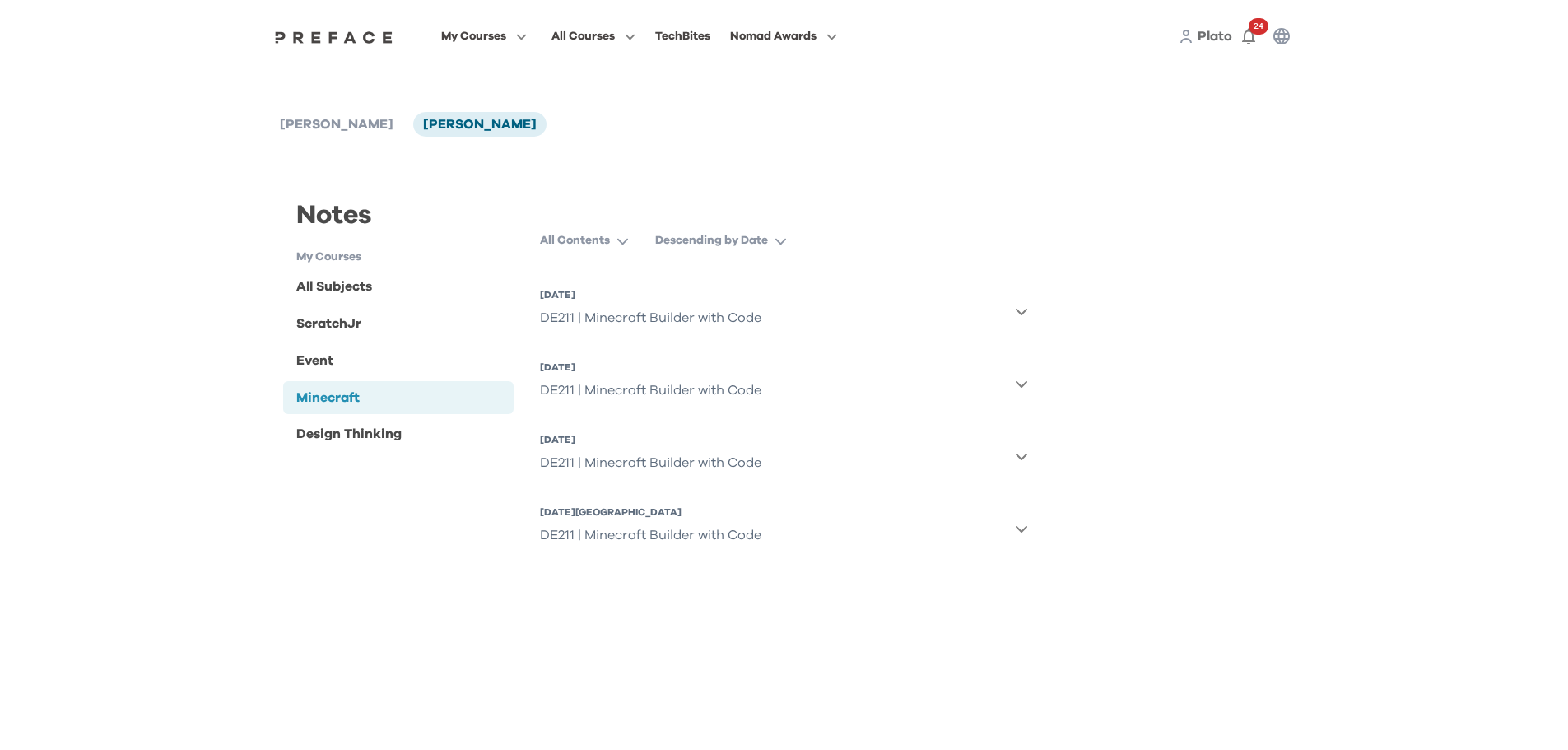
click at [1024, 316] on icon "button" at bounding box center [1022, 311] width 13 height 13
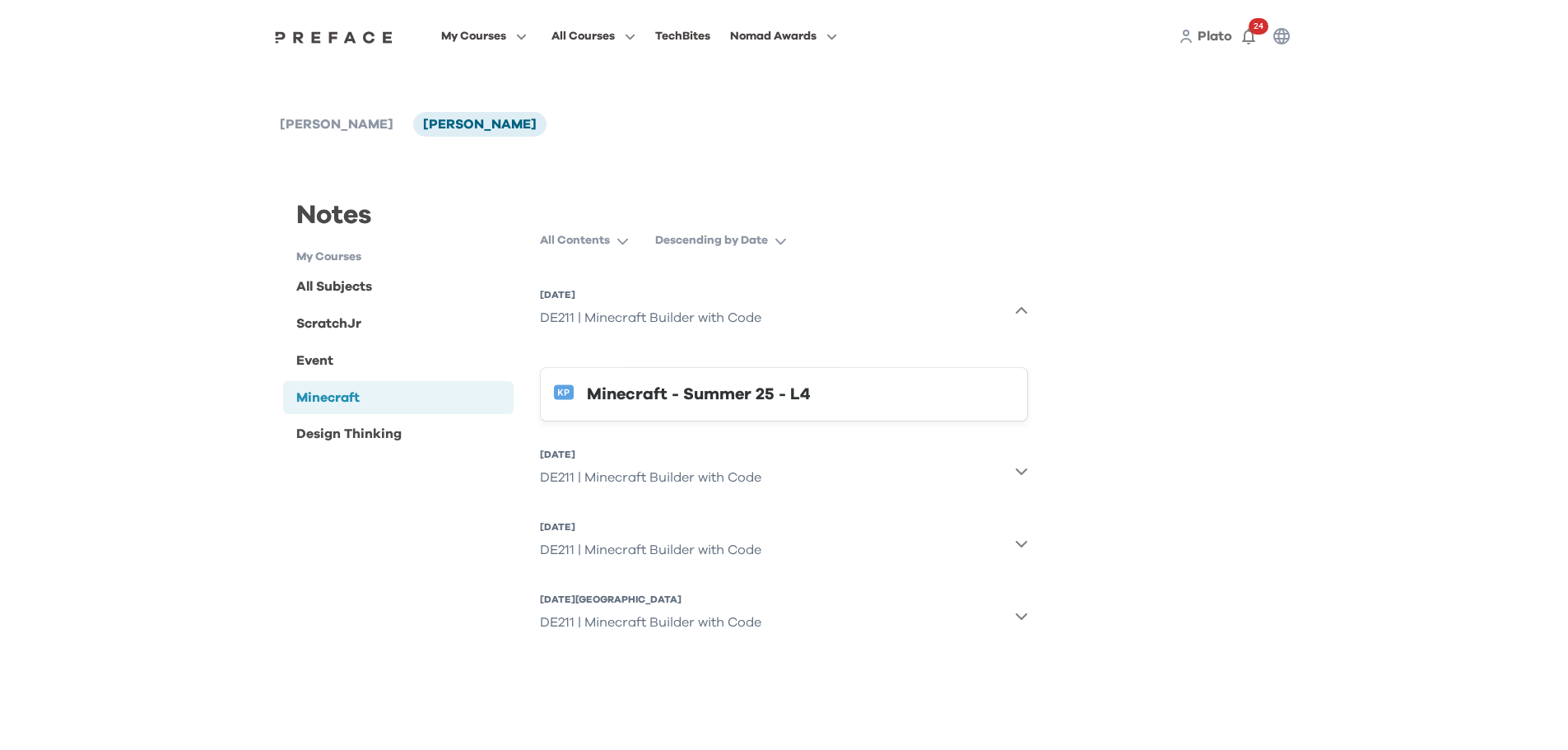
click at [757, 395] on div "Minecraft - Summer 25 - L4" at bounding box center [800, 394] width 427 height 27
click at [1018, 470] on icon "button" at bounding box center [1021, 471] width 11 height 6
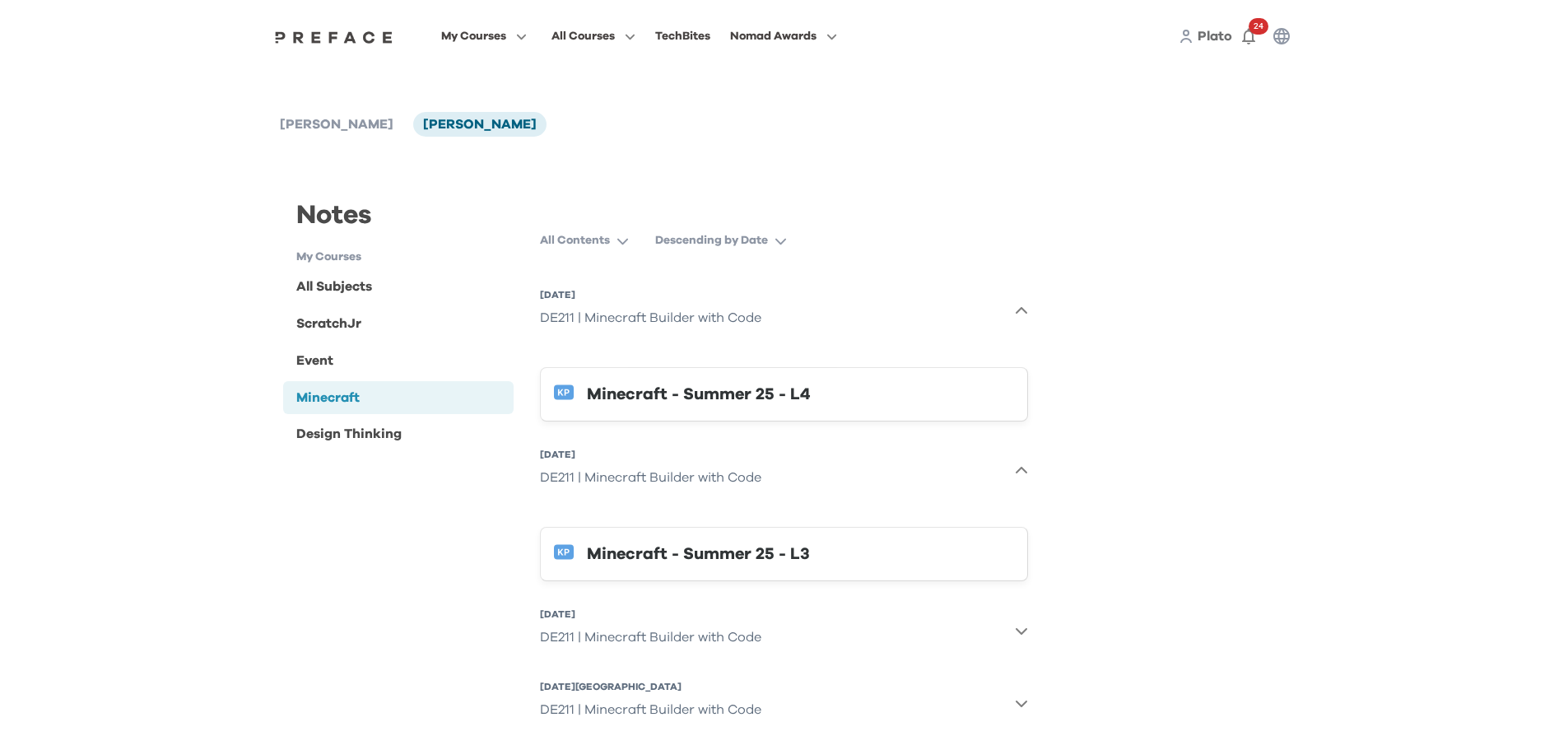
click at [765, 556] on div "Minecraft - Summer 25 - L3" at bounding box center [800, 554] width 427 height 27
